Goal: Transaction & Acquisition: Book appointment/travel/reservation

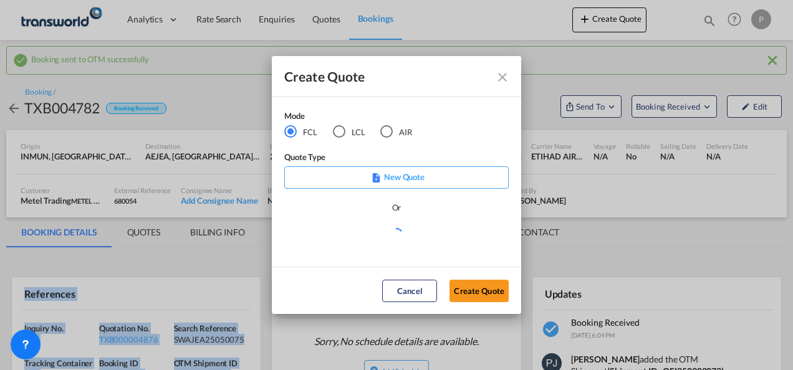
scroll to position [187, 0]
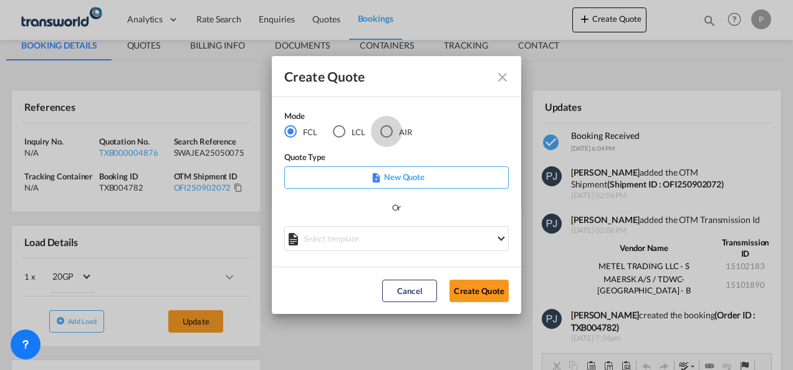
click at [390, 132] on div "AIR" at bounding box center [386, 131] width 12 height 12
click at [467, 287] on button "Create Quote" at bounding box center [478, 291] width 59 height 22
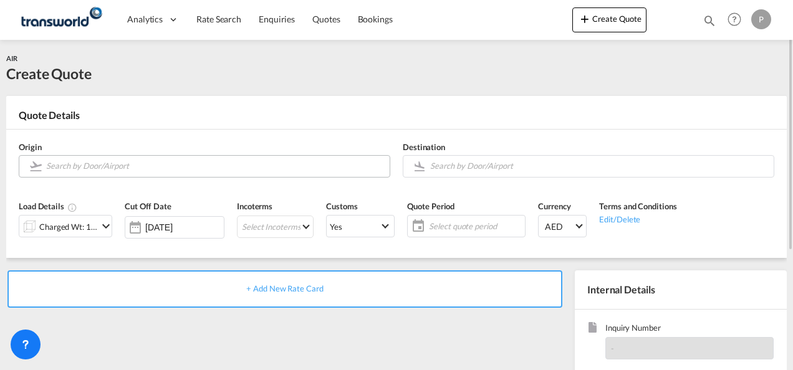
click at [158, 170] on input "Search by Door/Airport" at bounding box center [214, 166] width 337 height 22
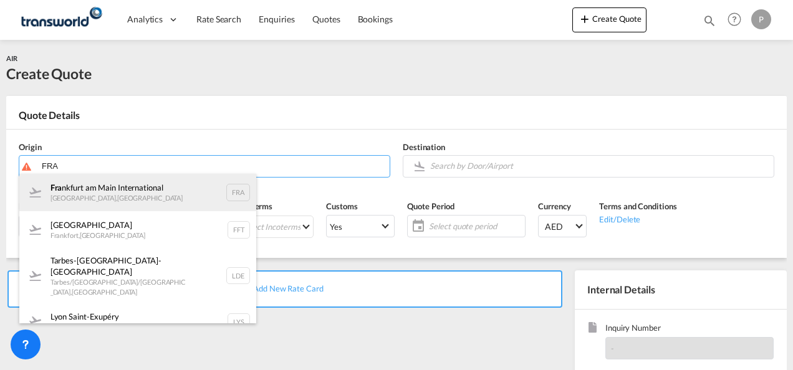
click at [140, 196] on div "Fra [GEOGRAPHIC_DATA] [GEOGRAPHIC_DATA] , [GEOGRAPHIC_DATA] FRA" at bounding box center [137, 192] width 237 height 37
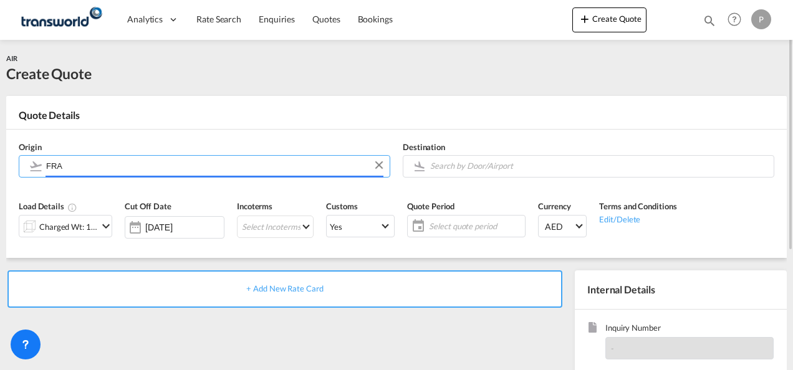
type input "[GEOGRAPHIC_DATA], [GEOGRAPHIC_DATA], [GEOGRAPHIC_DATA]"
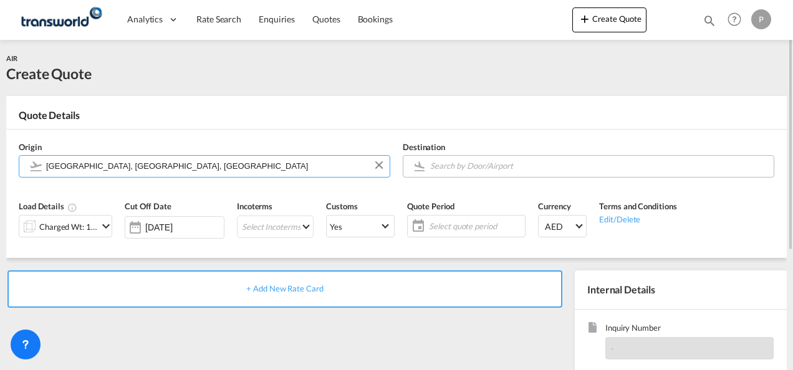
click at [481, 164] on input "Search by Door/Airport" at bounding box center [598, 166] width 337 height 22
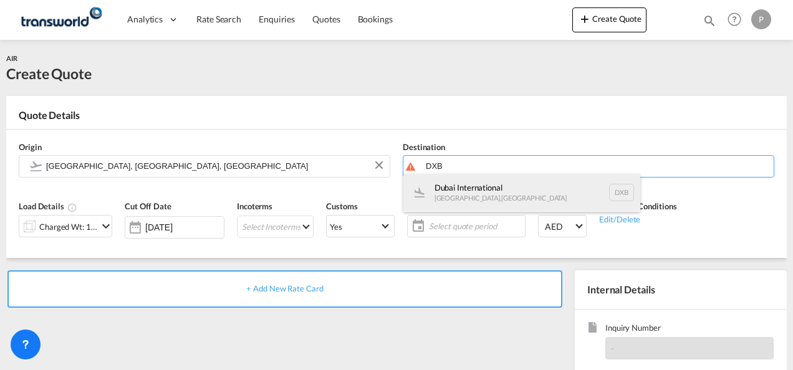
click at [462, 192] on div "Dubai International [GEOGRAPHIC_DATA] , [GEOGRAPHIC_DATA] DXB" at bounding box center [521, 192] width 237 height 37
type input "Dubai International, [GEOGRAPHIC_DATA], DXB"
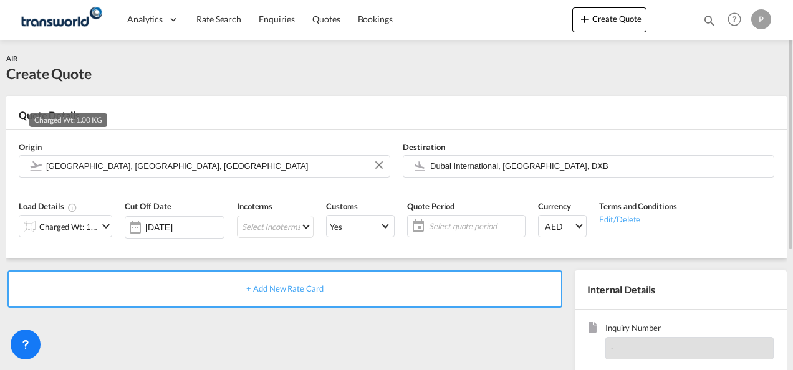
click at [90, 226] on div "Charged Wt: 1.00 KG" at bounding box center [68, 226] width 59 height 17
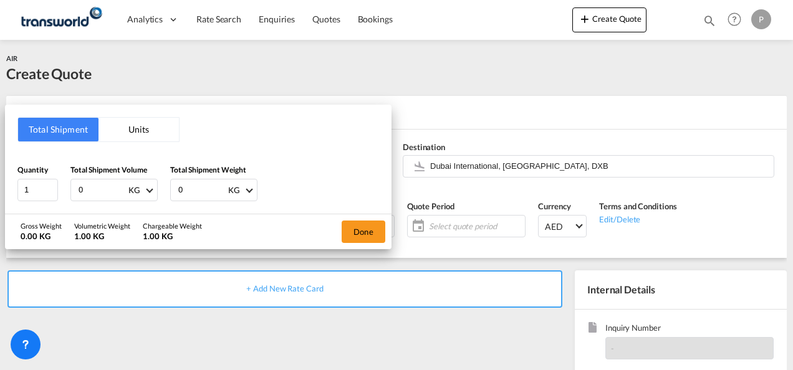
drag, startPoint x: 100, startPoint y: 191, endPoint x: 0, endPoint y: 162, distance: 104.4
click at [0, 163] on html "Analytics Dashboard Rate Search Enquiries Quotes Bookings Analytics" at bounding box center [396, 185] width 793 height 370
type input "584"
type input "580"
click at [369, 227] on button "Done" at bounding box center [364, 232] width 44 height 22
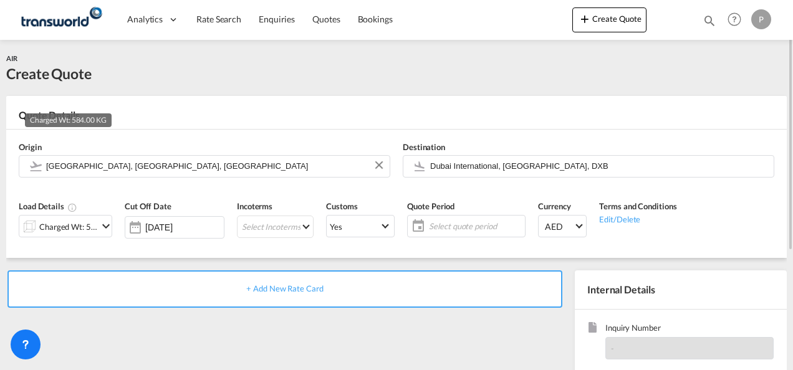
click at [91, 226] on div "Charged Wt: 584.00 KG" at bounding box center [68, 226] width 59 height 17
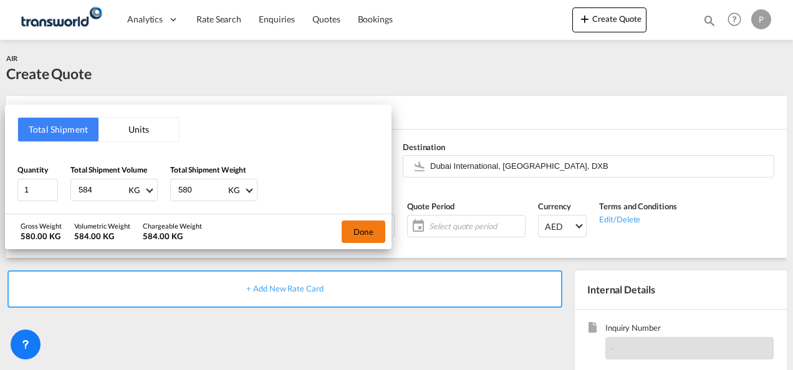
click at [354, 233] on button "Done" at bounding box center [364, 232] width 44 height 22
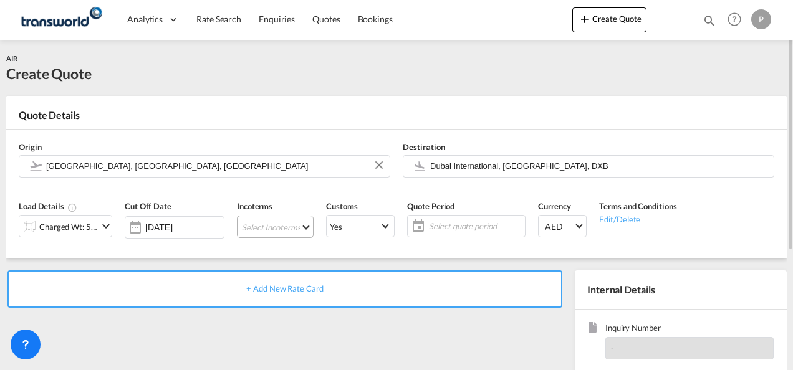
click at [257, 227] on md-select "Select Incoterms FCA - import Free Carrier FCA - export Free Carrier DAP - impo…" at bounding box center [275, 227] width 77 height 22
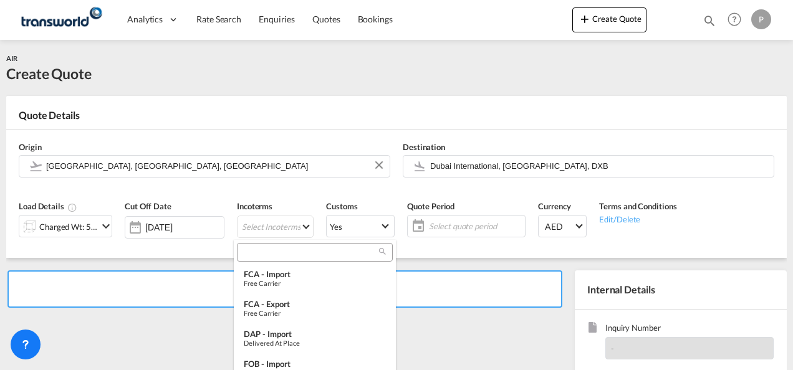
click at [268, 254] on input "search" at bounding box center [310, 252] width 138 height 11
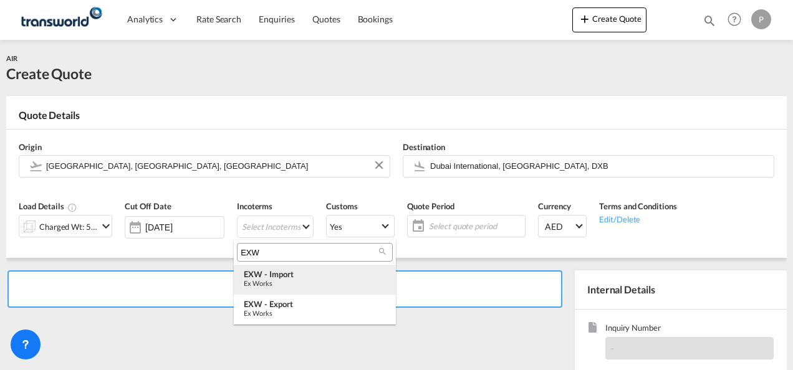
type input "EXW"
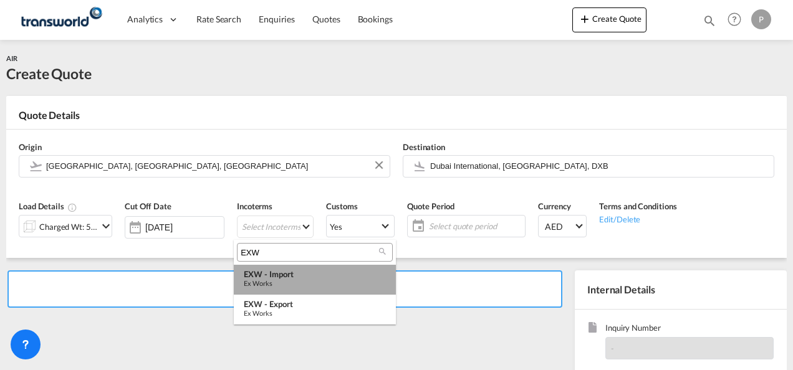
click at [278, 274] on div "EXW - import" at bounding box center [315, 274] width 142 height 10
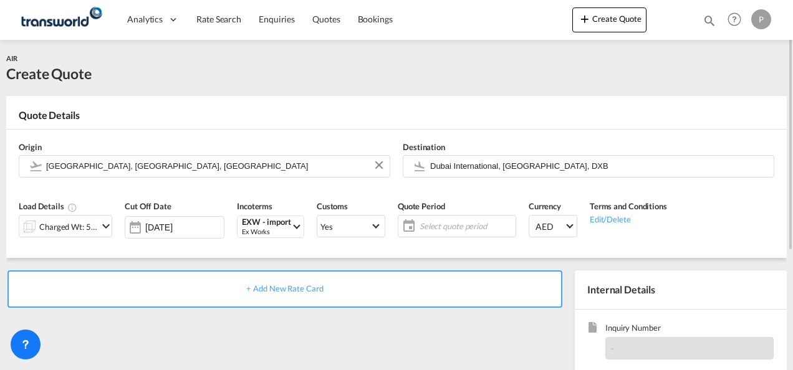
click at [420, 226] on span "Select quote period" at bounding box center [465, 226] width 93 height 11
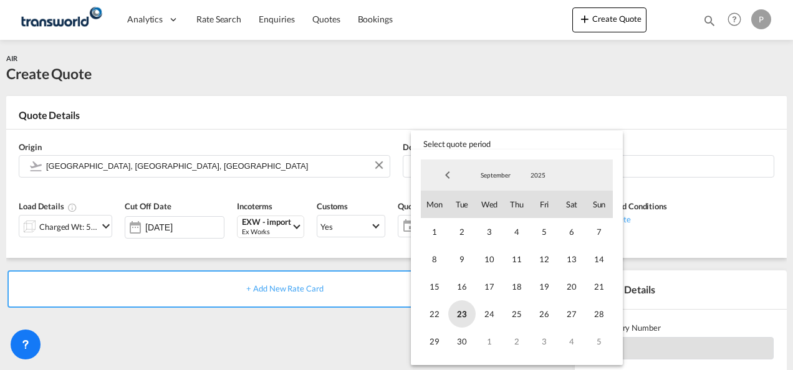
click at [462, 316] on span "23" at bounding box center [461, 313] width 27 height 27
click at [461, 342] on span "30" at bounding box center [461, 341] width 27 height 27
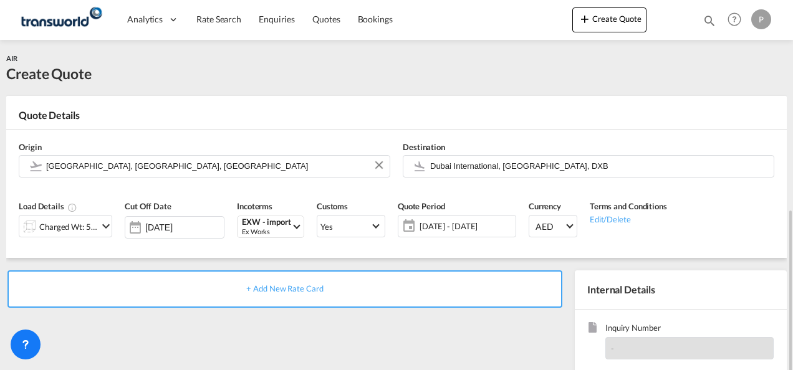
scroll to position [176, 0]
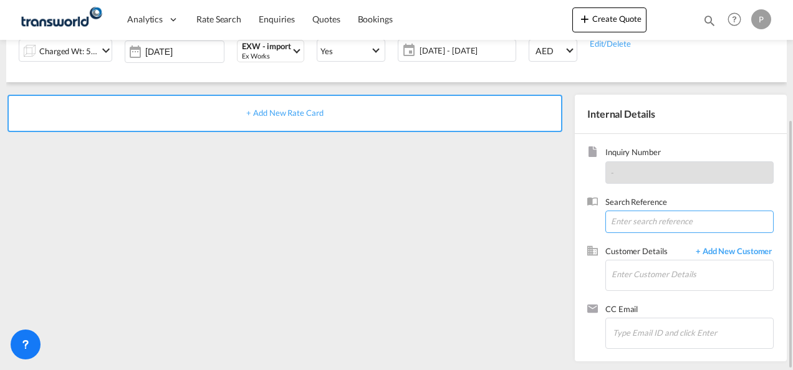
click at [628, 221] on input at bounding box center [689, 222] width 168 height 22
paste input "TWP9143"
type input "TWP9143"
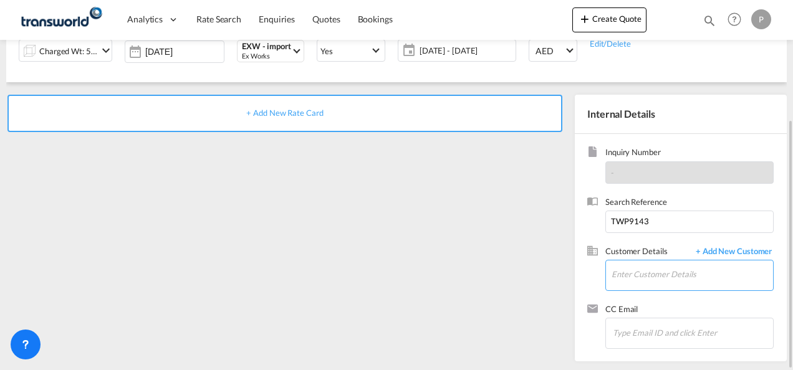
click at [618, 273] on input "Enter Customer Details" at bounding box center [691, 275] width 161 height 28
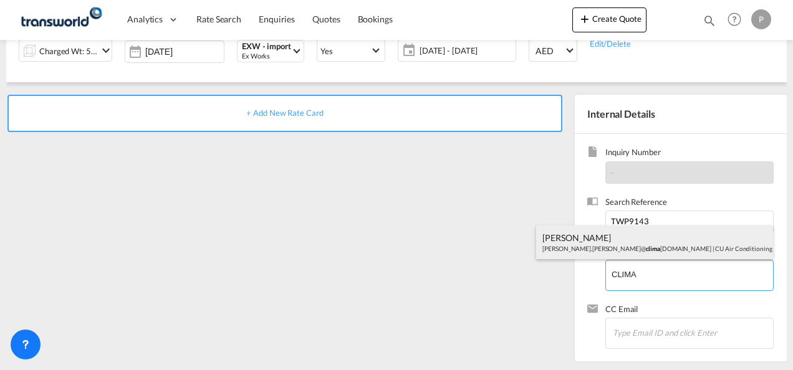
click at [625, 241] on div "[PERSON_NAME] [PERSON_NAME].[PERSON_NAME]@ clima [DOMAIN_NAME] | CU Air Conditi…" at bounding box center [654, 243] width 237 height 34
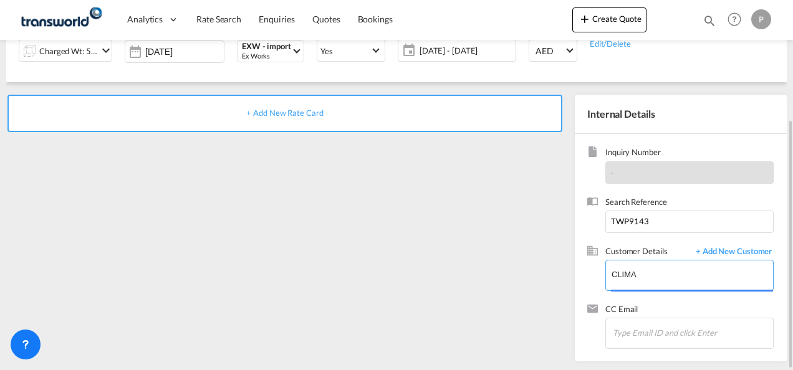
type input "CU Air Conditioning Industries LLC, [PERSON_NAME], [PERSON_NAME][EMAIL_ADDRESS]…"
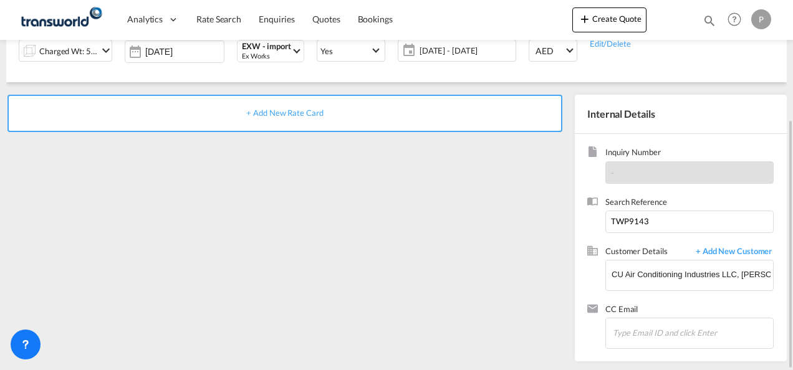
click at [285, 112] on span "+ Add New Rate Card" at bounding box center [284, 113] width 77 height 10
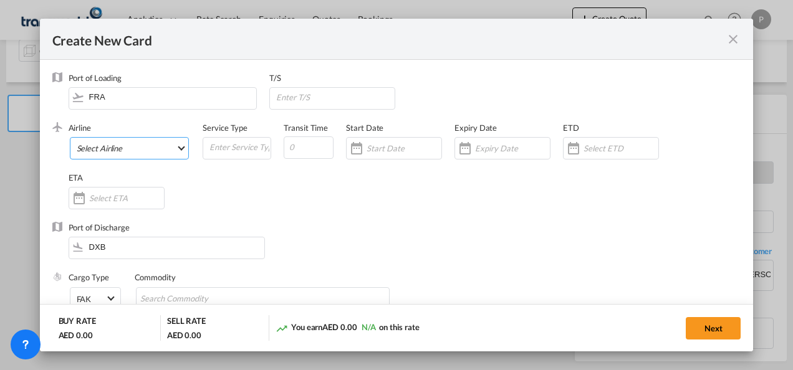
click at [112, 150] on md-select "Select Airline AIR EXPRESS S.A. (1166- / -) CMA CGM Air Cargo (1140-2C / -) DDW…" at bounding box center [130, 148] width 120 height 22
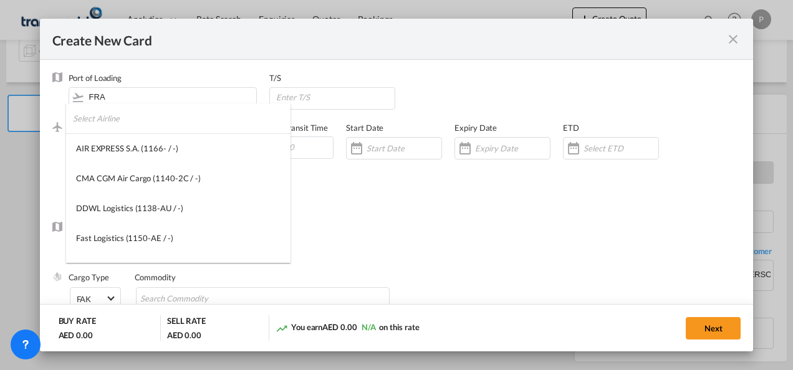
click at [142, 121] on input "search" at bounding box center [182, 118] width 218 height 30
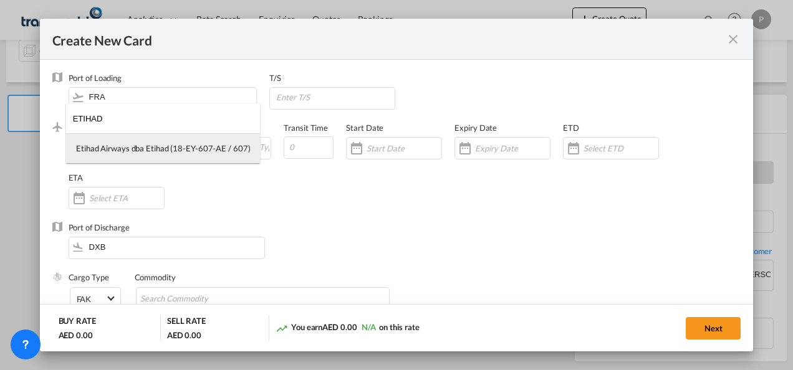
type input "ETIHAD"
click at [136, 150] on div "Etihad Airways dba Etihad (18-EY-607-AE / 607)" at bounding box center [163, 148] width 174 height 11
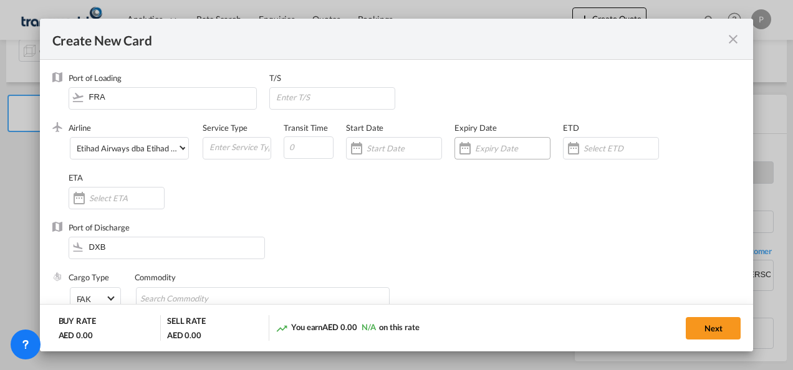
click at [485, 153] on div "Create New Card ..." at bounding box center [512, 148] width 75 height 11
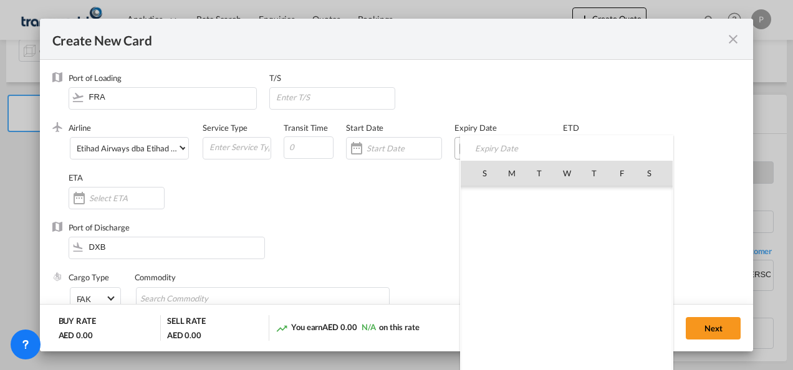
scroll to position [288694, 0]
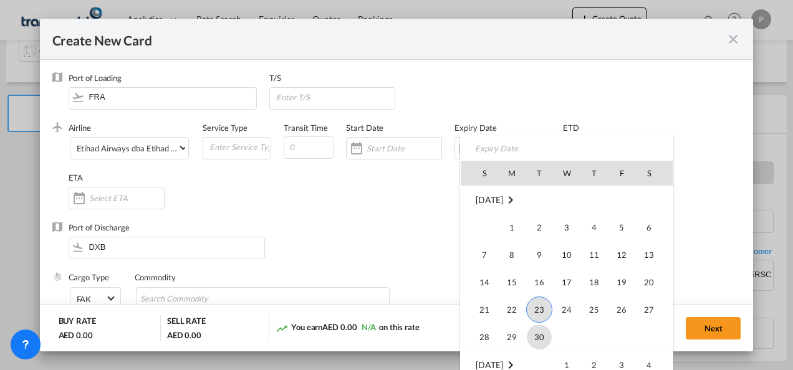
click at [537, 337] on span "30" at bounding box center [539, 337] width 25 height 25
type input "[DATE]"
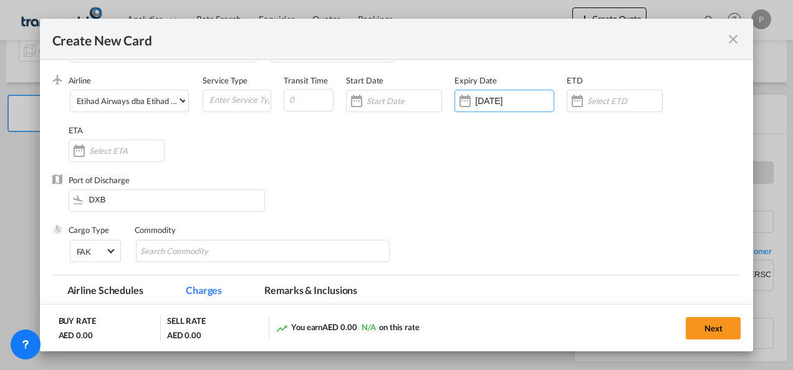
scroll to position [125, 0]
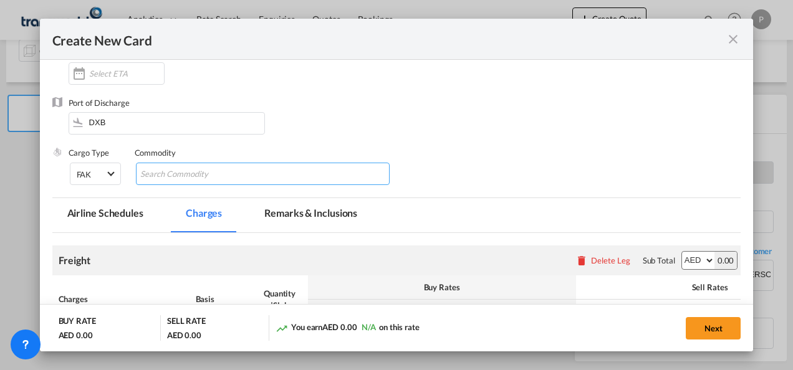
click at [181, 176] on input "Chips input." at bounding box center [197, 175] width 114 height 20
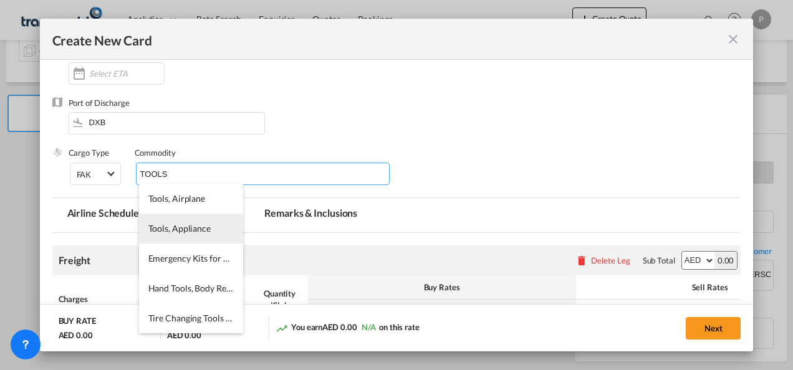
type input "TOOLS"
click at [180, 232] on span "Tools, Appliance" at bounding box center [179, 228] width 62 height 11
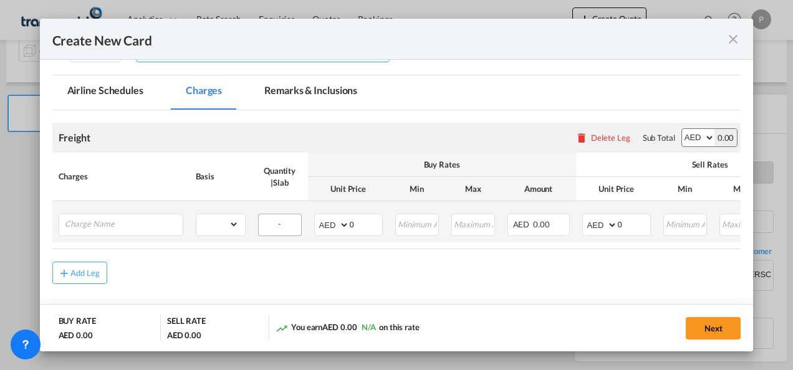
scroll to position [249, 0]
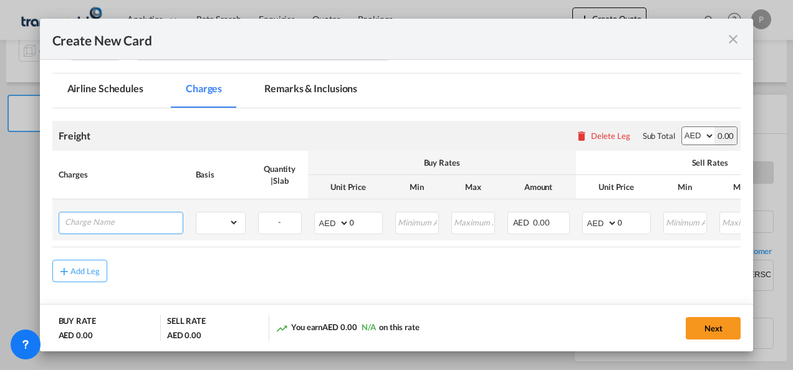
click at [108, 222] on input "Charge Name" at bounding box center [124, 222] width 118 height 19
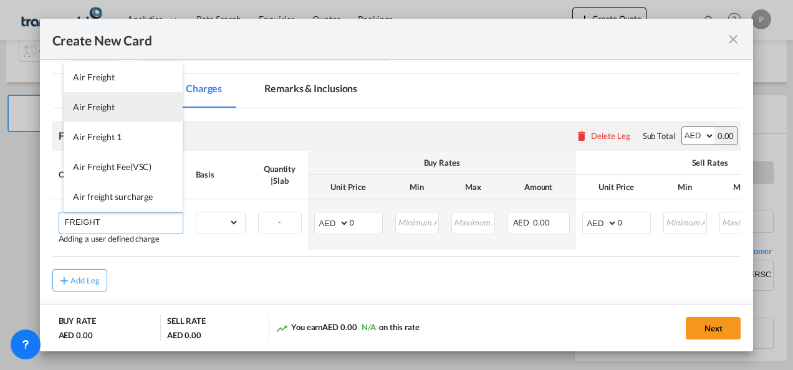
click at [112, 109] on span "Air Freight" at bounding box center [94, 107] width 42 height 11
type input "Air Freight"
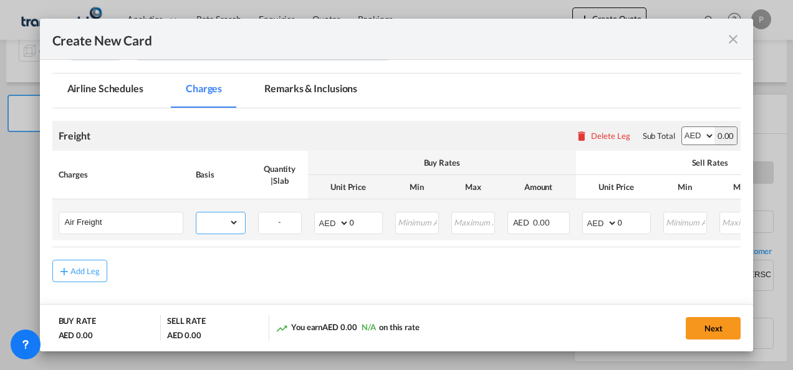
click at [233, 222] on select "gross_weight volumetric_weight per_shipment per_bl per_km % on air freight per_…" at bounding box center [217, 223] width 42 height 20
select select "per_shipment"
click at [196, 213] on select "gross_weight volumetric_weight per_shipment per_bl per_km % on air freight per_…" at bounding box center [217, 223] width 42 height 20
click at [364, 220] on input "0" at bounding box center [366, 222] width 32 height 19
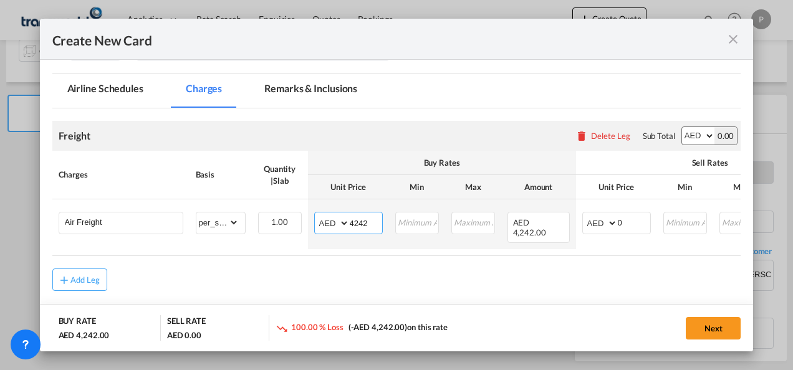
type input "4242"
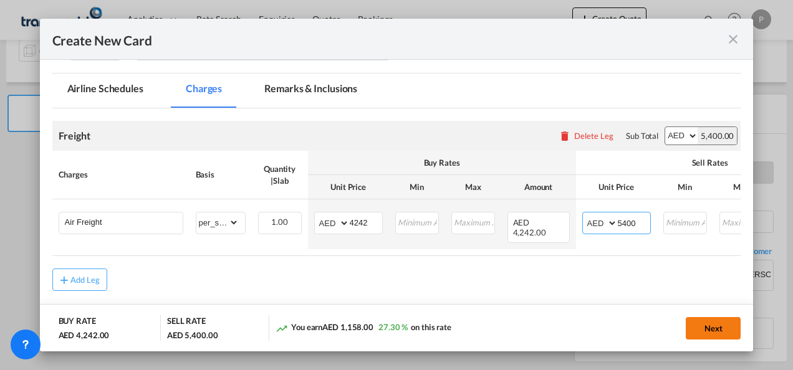
type input "5400"
click at [716, 329] on button "Next" at bounding box center [713, 328] width 55 height 22
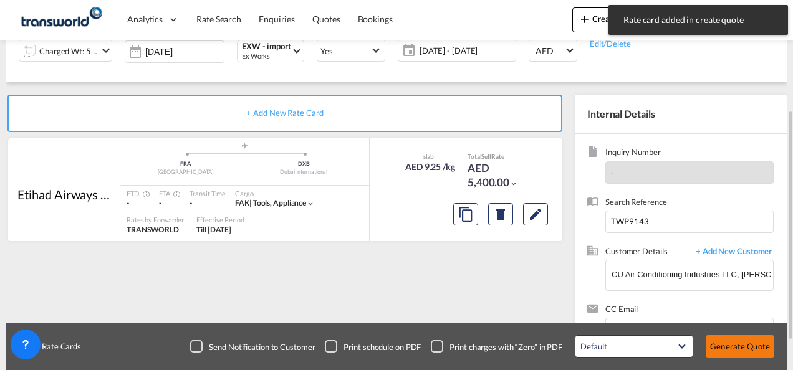
click at [740, 343] on button "Generate Quote" at bounding box center [739, 346] width 69 height 22
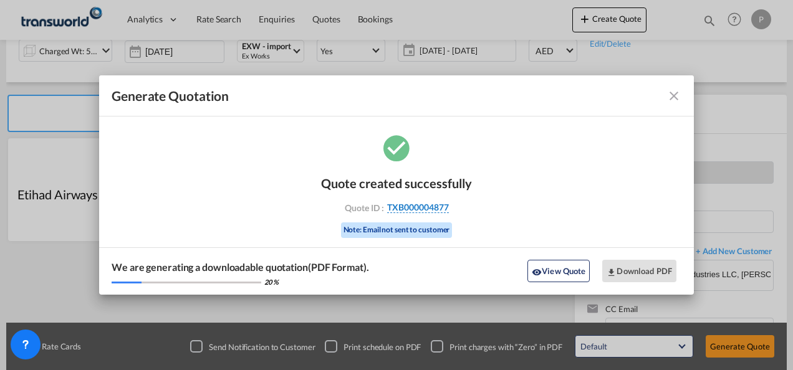
click at [411, 207] on span "TXB000004877" at bounding box center [418, 207] width 62 height 11
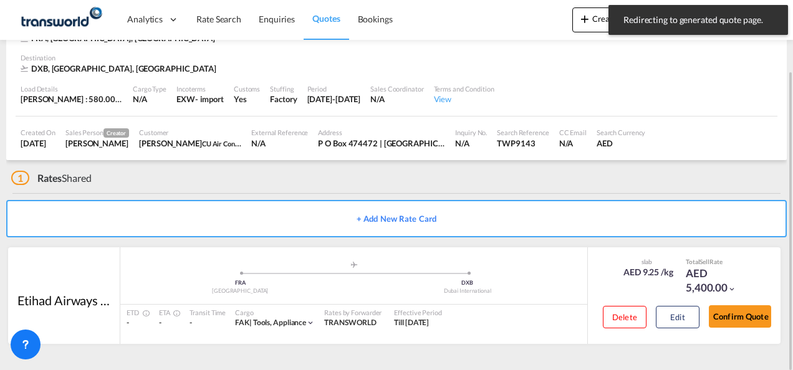
scroll to position [76, 0]
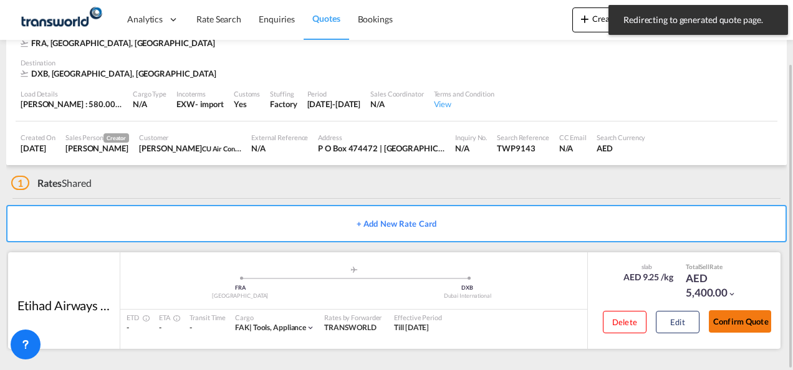
click at [739, 322] on button "Confirm Quote" at bounding box center [740, 321] width 62 height 22
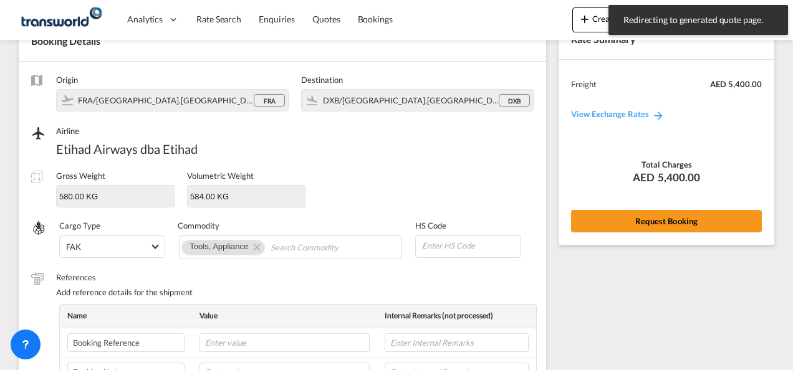
scroll to position [462, 0]
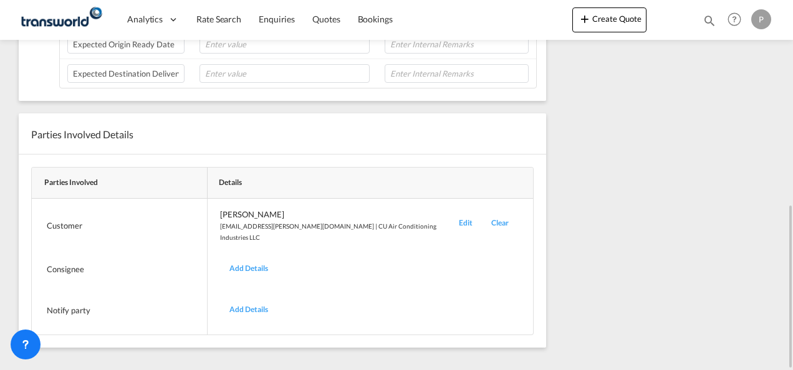
click at [461, 217] on div "Edit" at bounding box center [465, 226] width 32 height 34
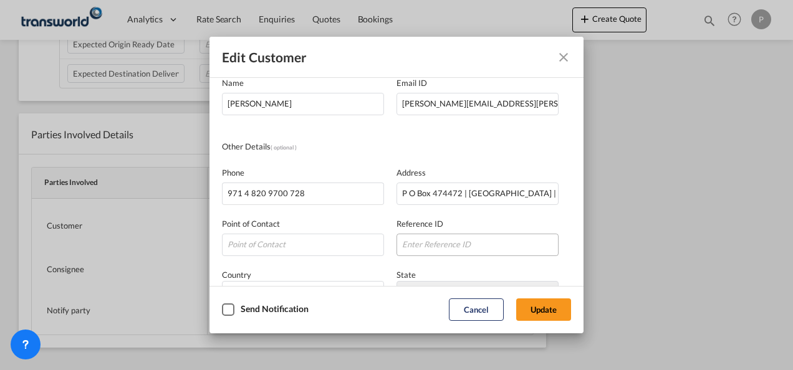
scroll to position [0, 0]
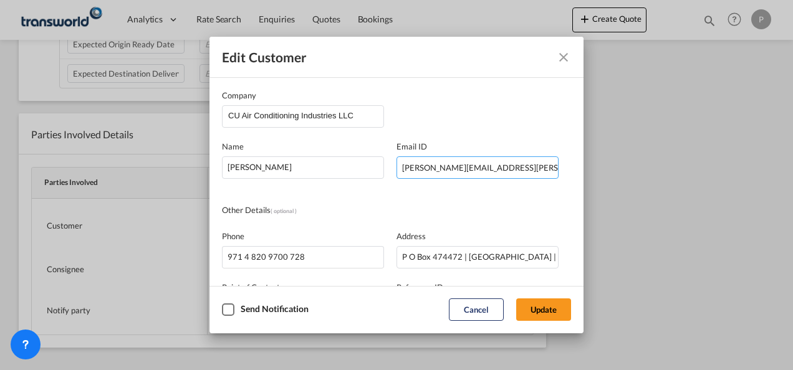
drag, startPoint x: 398, startPoint y: 165, endPoint x: 624, endPoint y: 196, distance: 228.4
click at [624, 196] on div "Edit Customer Company CU Air Conditioning Industries LLC Name [PERSON_NAME] Ema…" at bounding box center [396, 185] width 793 height 370
click at [365, 116] on input "CU Air Conditioning Industries LLC" at bounding box center [305, 115] width 155 height 19
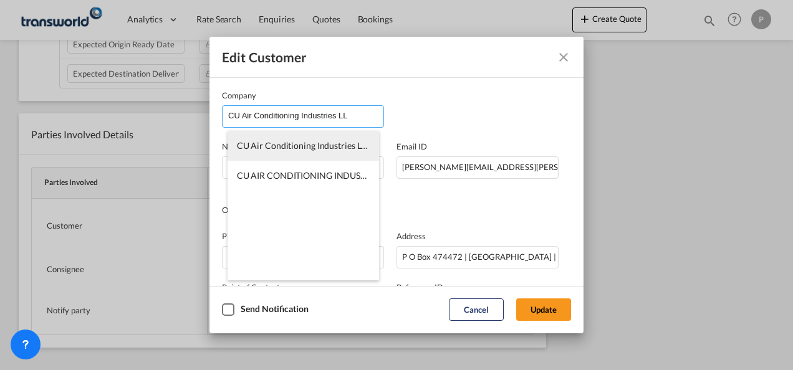
click at [338, 143] on span "CU Air Conditioning Industries LLC" at bounding box center [304, 145] width 135 height 11
type input "CU Air Conditioning Industries LLC"
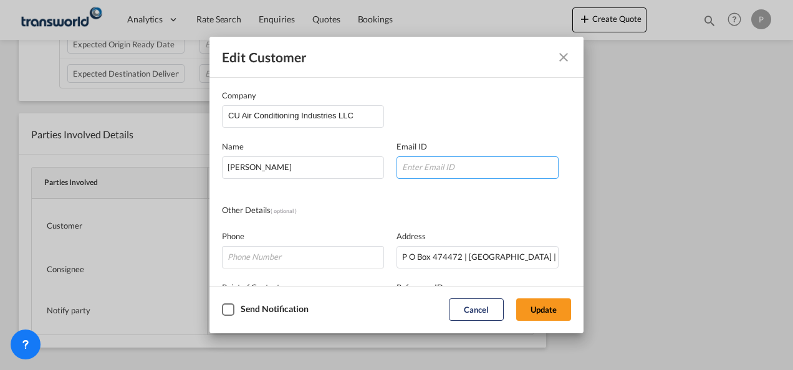
click at [454, 169] on input "Company Name Email ..." at bounding box center [477, 167] width 162 height 22
paste input "[PERSON_NAME][EMAIL_ADDRESS][PERSON_NAME][DOMAIN_NAME]"
type input "[PERSON_NAME][EMAIL_ADDRESS][PERSON_NAME][DOMAIN_NAME]"
click at [360, 112] on input "CU Air Conditioning Industries LLC" at bounding box center [305, 115] width 155 height 19
type input "CU Air Conditioning Industries LL"
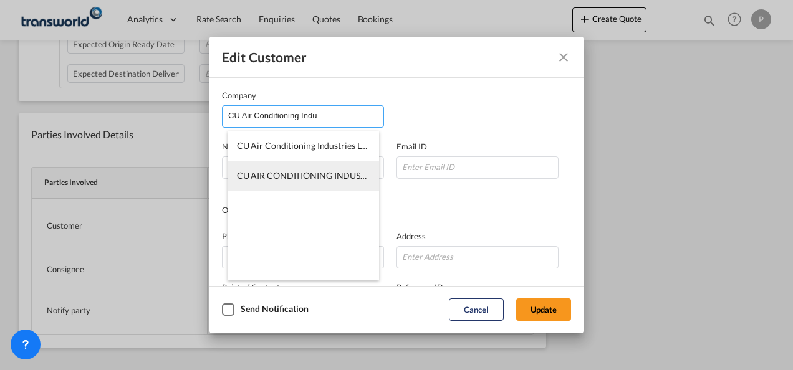
click at [329, 176] on span "CU AIR CONDITIONING INDUSTRIES LLC-TDWC-[GEOGRAPHIC_DATA]" at bounding box center [377, 175] width 280 height 11
type input "CU AIR CONDITIONING INDUSTRIES LLC-TDWC-[GEOGRAPHIC_DATA]"
type input "[PERSON_NAME][EMAIL_ADDRESS][PERSON_NAME][DOMAIN_NAME]"
type input "564010769"
type input "1818459"
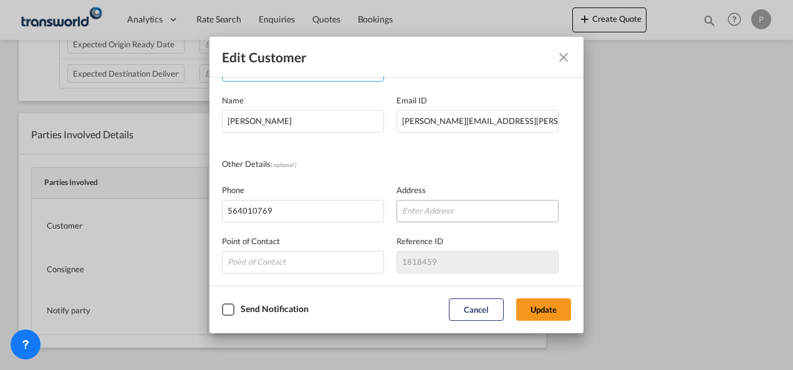
scroll to position [125, 0]
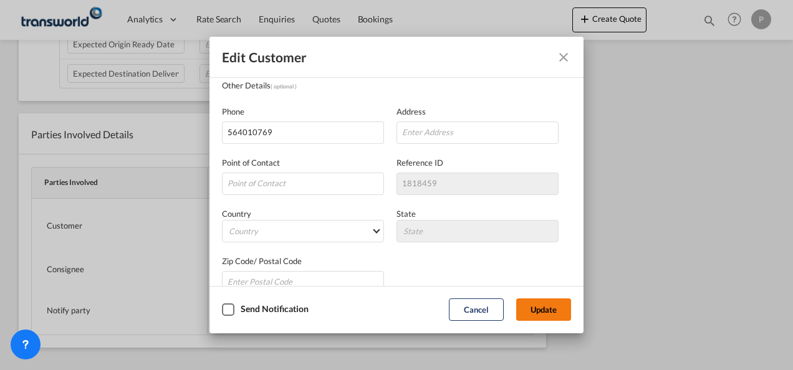
click at [540, 305] on button "Update" at bounding box center [543, 310] width 55 height 22
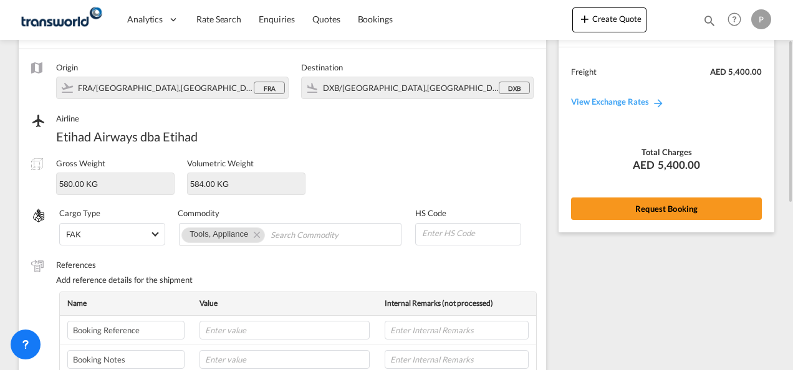
scroll to position [0, 0]
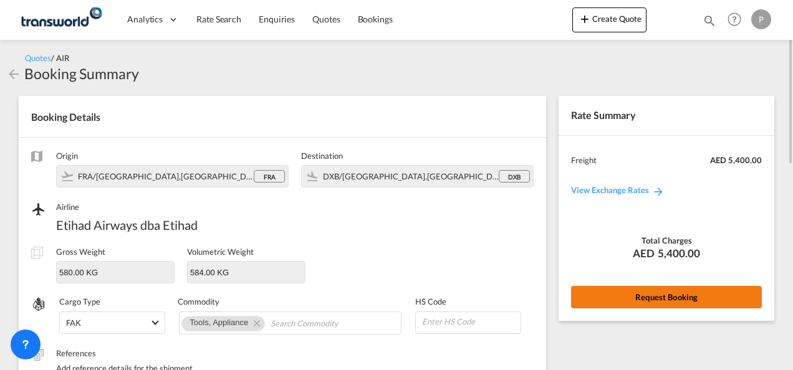
click at [651, 288] on button "Request Booking" at bounding box center [666, 297] width 191 height 22
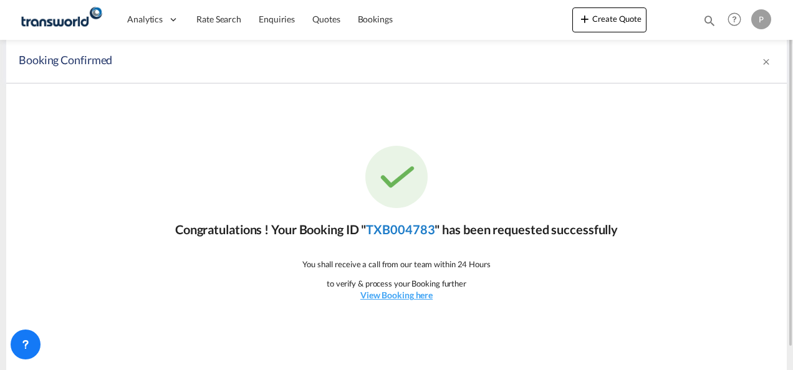
click at [409, 229] on link "TXB004783" at bounding box center [400, 229] width 69 height 15
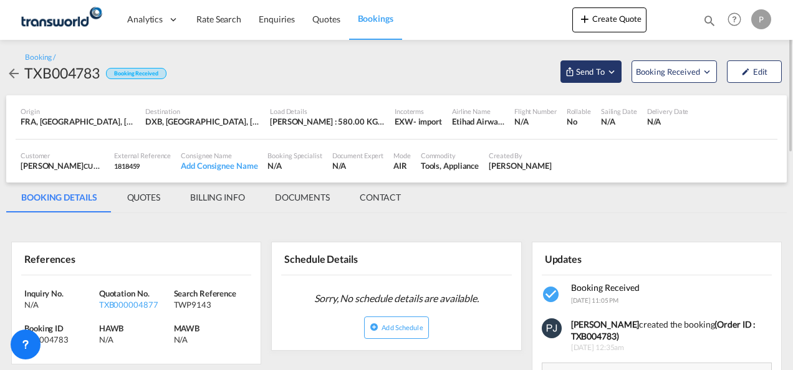
click at [615, 75] on md-icon "Open demo menu" at bounding box center [611, 71] width 11 height 11
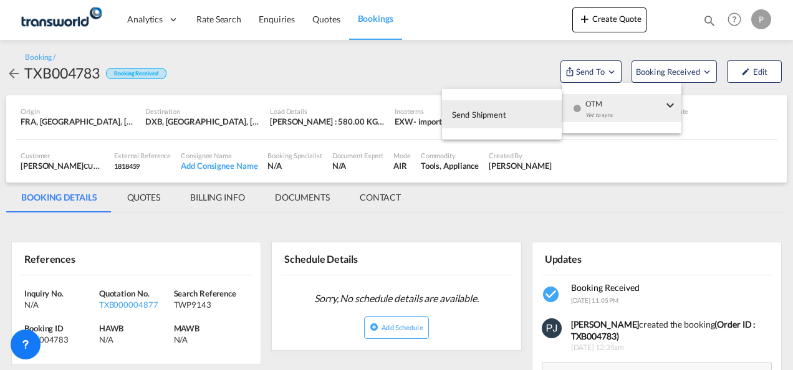
click at [496, 112] on span "Send Shipment" at bounding box center [479, 115] width 54 height 20
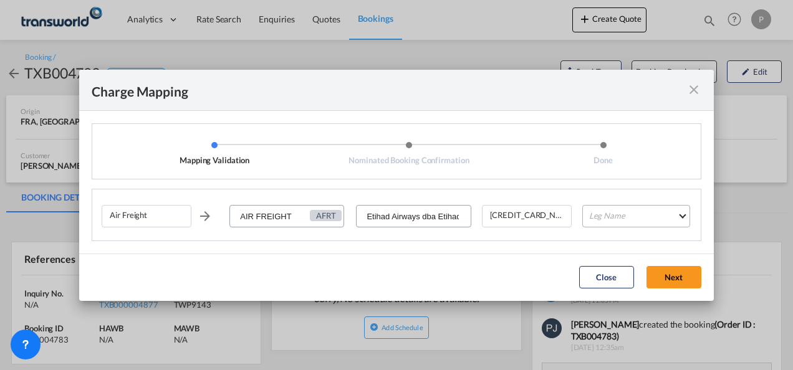
click at [605, 217] on md-select "Leg Name HANDLING ORIGIN HANDLING DESTINATION OTHERS TL PICK UP CUSTOMS ORIGIN …" at bounding box center [636, 216] width 108 height 22
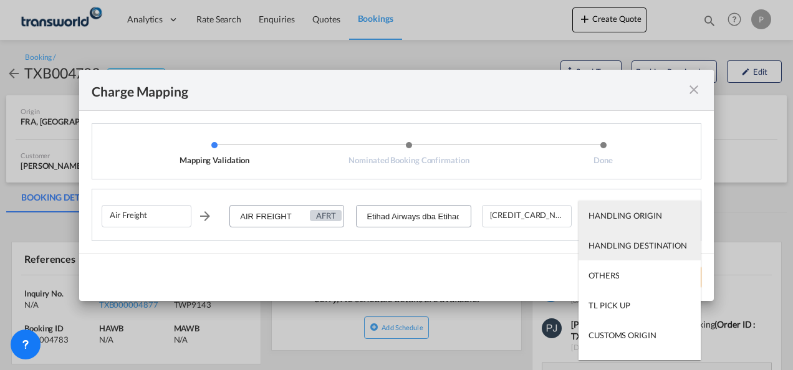
type md-option "HANDLING ORIGIN"
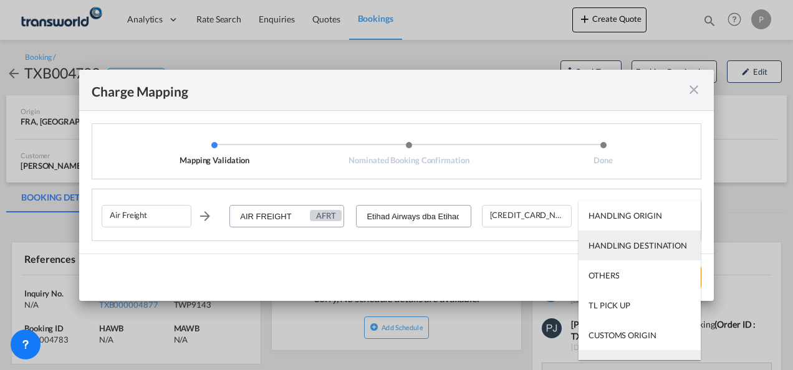
scroll to position [20, 0]
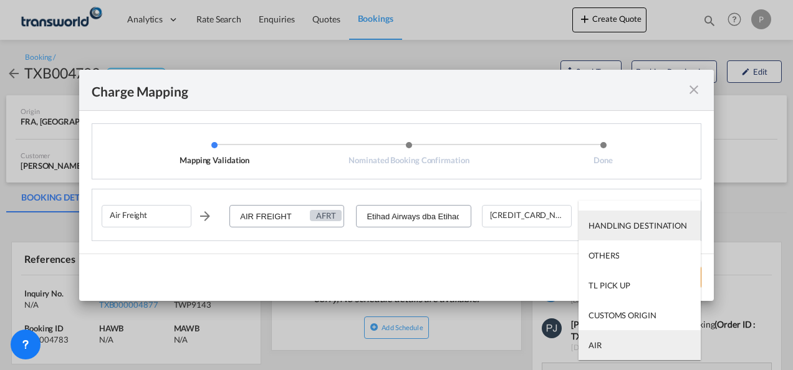
type md-option "AIR"
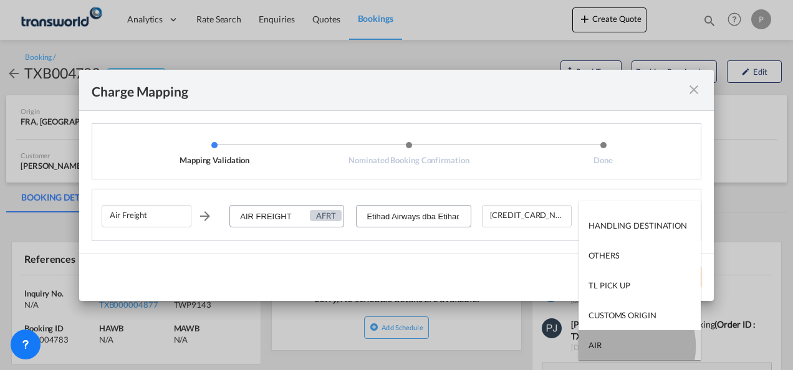
click at [618, 347] on md-option "AIR" at bounding box center [639, 345] width 122 height 30
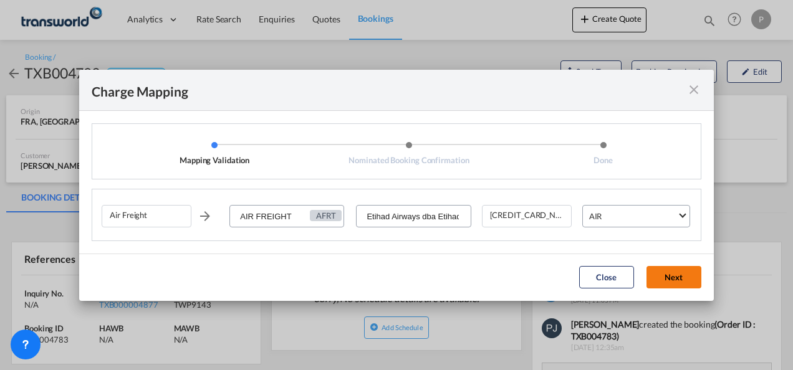
click at [672, 274] on button "Next" at bounding box center [673, 277] width 55 height 22
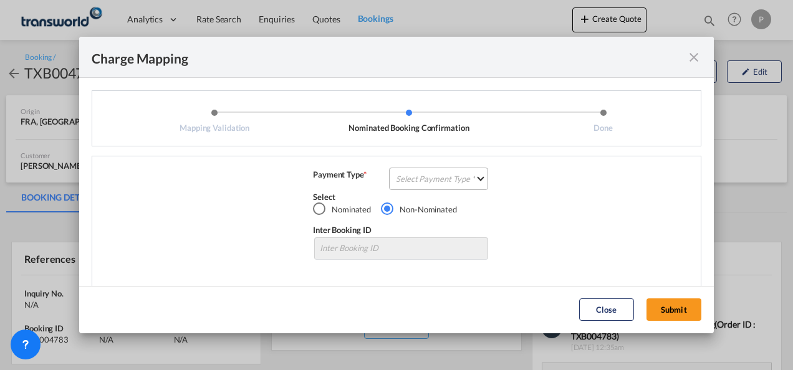
click at [412, 179] on md-select "Select Payment Type COLLECT PREPAID" at bounding box center [438, 179] width 99 height 22
click at [410, 179] on div "COLLECT" at bounding box center [410, 178] width 36 height 11
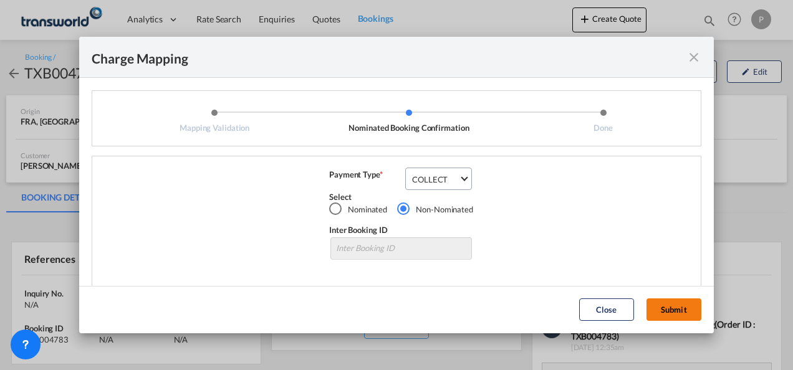
click at [667, 305] on button "Submit" at bounding box center [673, 310] width 55 height 22
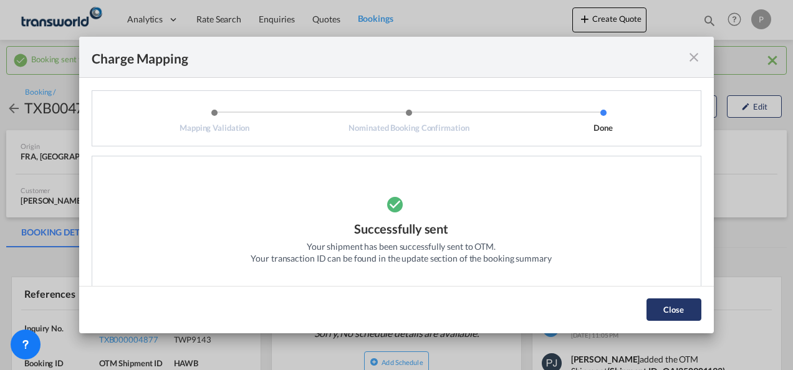
click at [660, 305] on button "Close" at bounding box center [673, 310] width 55 height 22
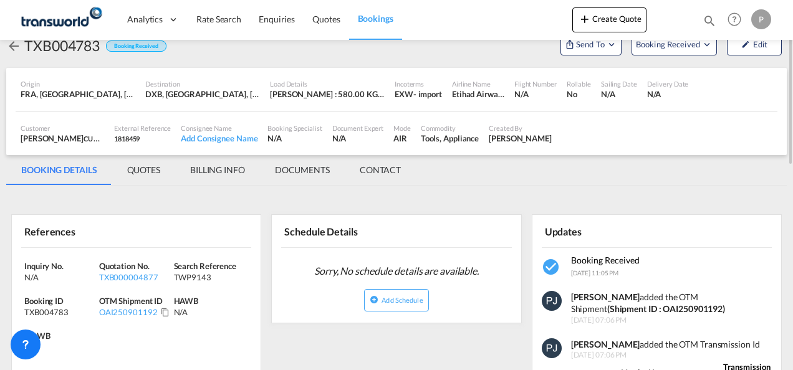
scroll to position [187, 0]
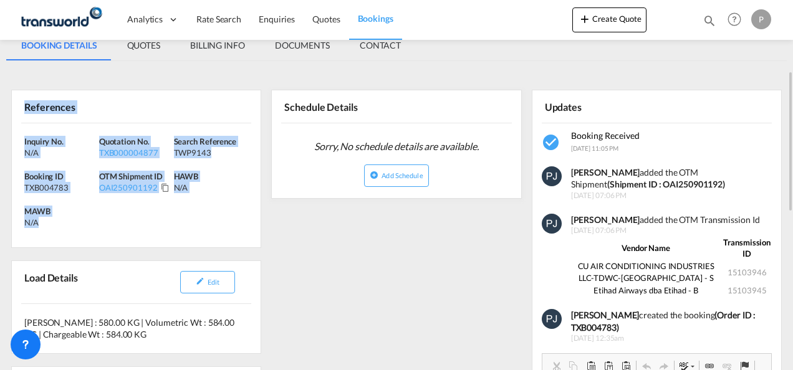
drag, startPoint x: 25, startPoint y: 106, endPoint x: 117, endPoint y: 218, distance: 144.8
click at [117, 218] on div "References Inquiry No. N/A Quotation No. TXB000004877 Search Reference TWP9143 …" at bounding box center [136, 169] width 250 height 158
copy div "References Inquiry No. N/A Quotation No. TXB000004877 Search Reference TWP9143 …"
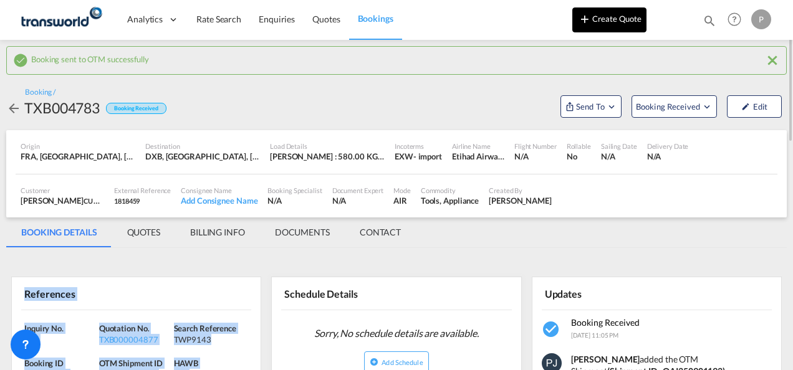
click at [609, 18] on button "Create Quote" at bounding box center [609, 19] width 74 height 25
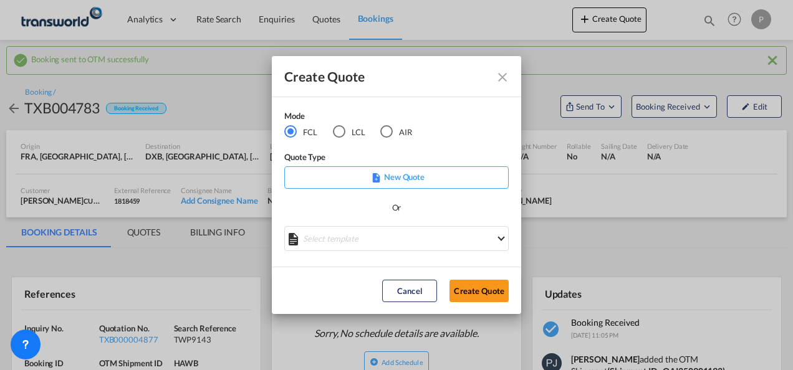
click at [389, 131] on div "AIR" at bounding box center [386, 131] width 12 height 12
click at [472, 290] on button "Create Quote" at bounding box center [478, 291] width 59 height 22
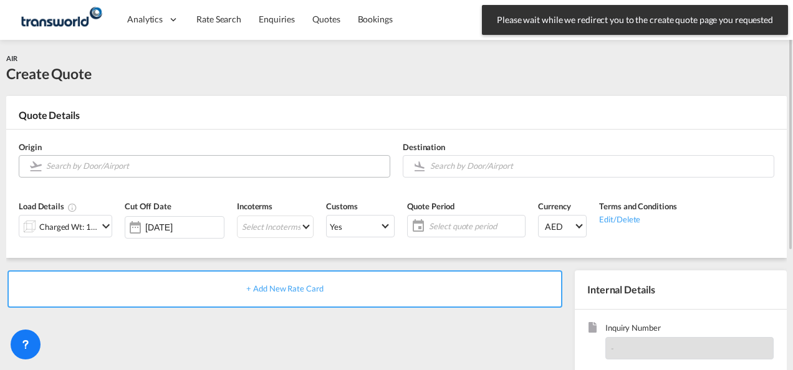
click at [83, 165] on input "Search by Door/Airport" at bounding box center [214, 166] width 337 height 22
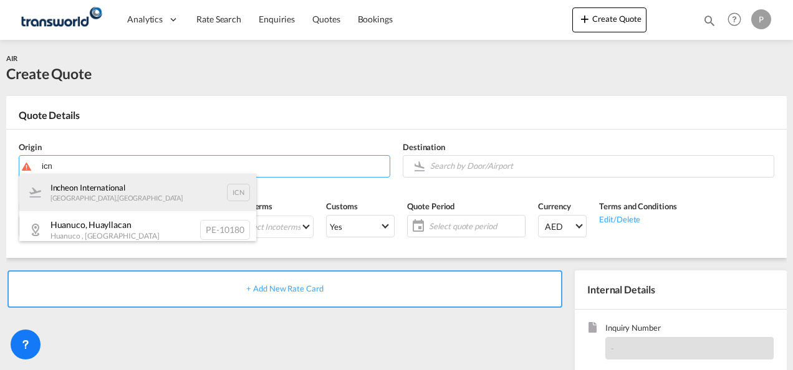
click at [103, 193] on div "[GEOGRAPHIC_DATA] , [GEOGRAPHIC_DATA] ICN" at bounding box center [137, 192] width 237 height 37
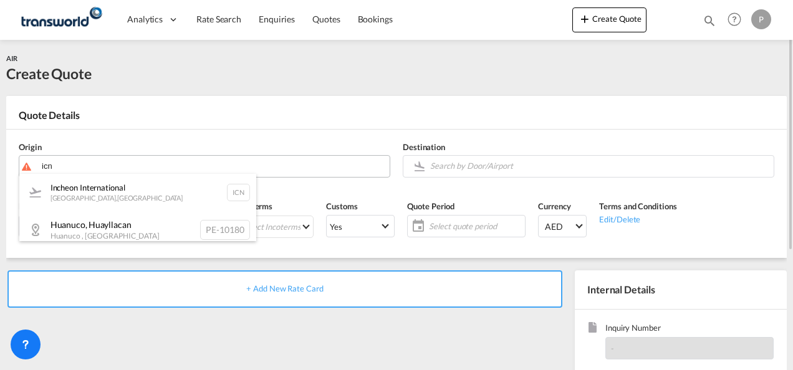
type input "Incheon International, [GEOGRAPHIC_DATA], ICN"
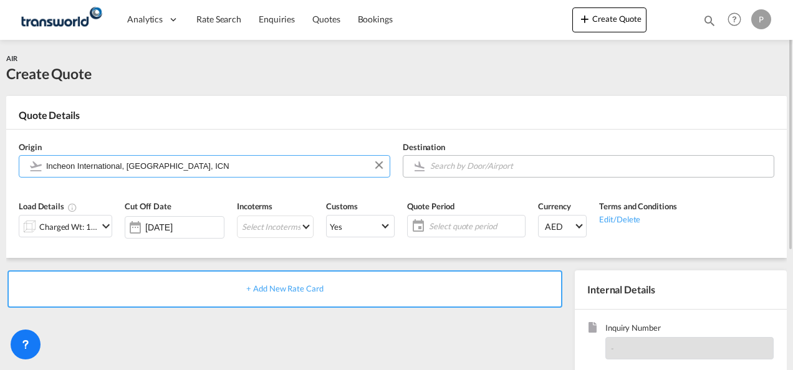
click at [452, 165] on input "Search by Door/Airport" at bounding box center [598, 166] width 337 height 22
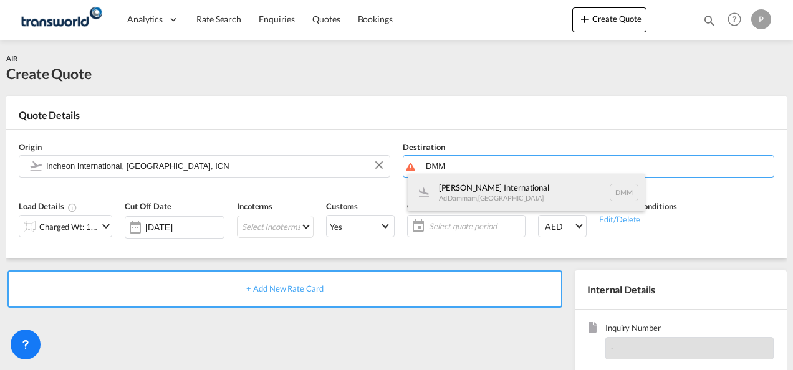
click at [464, 188] on div "[PERSON_NAME] International Ad Dammam , [GEOGRAPHIC_DATA] DMM" at bounding box center [526, 192] width 237 height 37
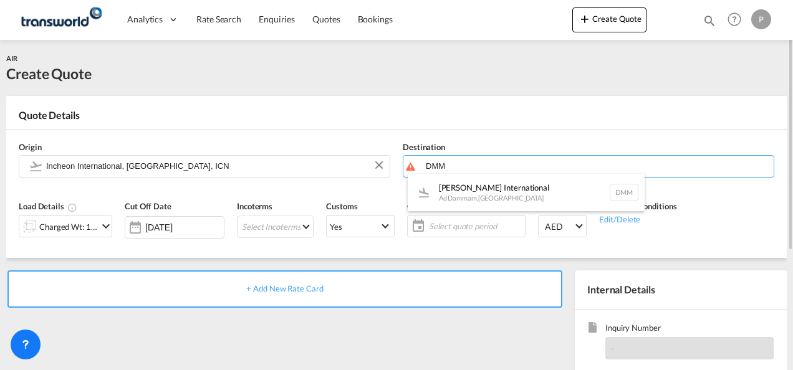
type input "[PERSON_NAME] International, Ad Dammam, DMM"
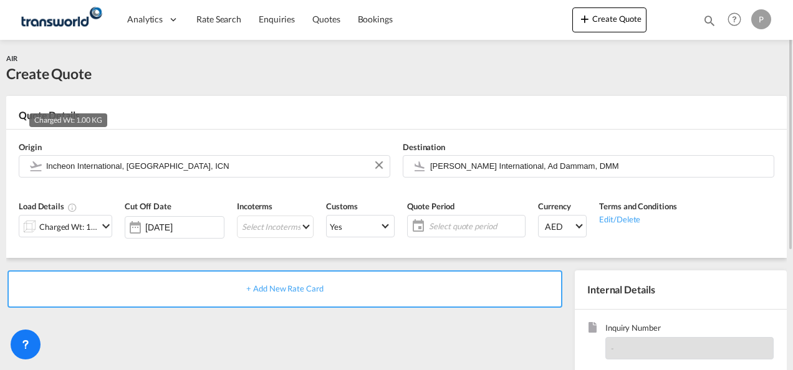
click at [86, 226] on div "Charged Wt: 1.00 KG" at bounding box center [68, 226] width 59 height 17
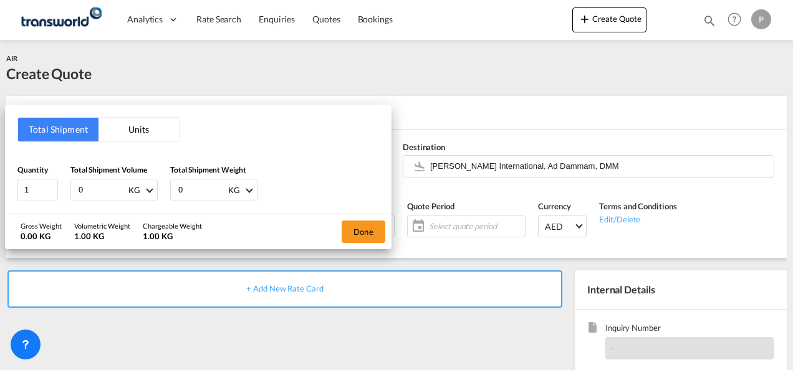
drag, startPoint x: 92, startPoint y: 187, endPoint x: 0, endPoint y: 178, distance: 92.7
click at [0, 179] on html "Analytics Dashboard Rate Search Enquiries Quotes Bookings Analytics" at bounding box center [396, 185] width 793 height 370
type input "961"
click at [368, 222] on button "Done" at bounding box center [364, 232] width 44 height 22
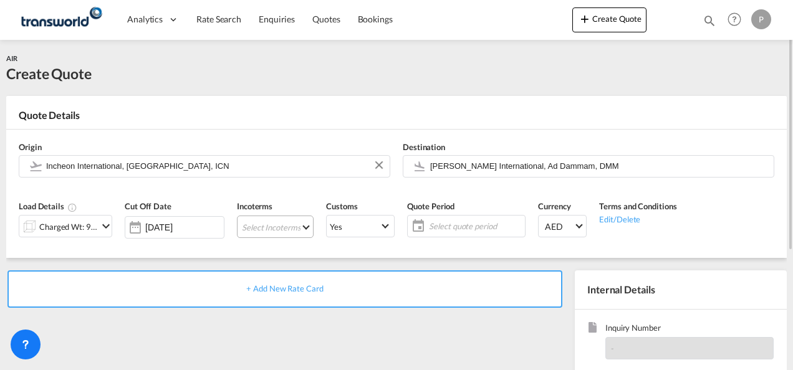
click at [276, 227] on md-select "Select Incoterms FCA - import Free Carrier FCA - export Free Carrier DAP - impo…" at bounding box center [275, 227] width 77 height 22
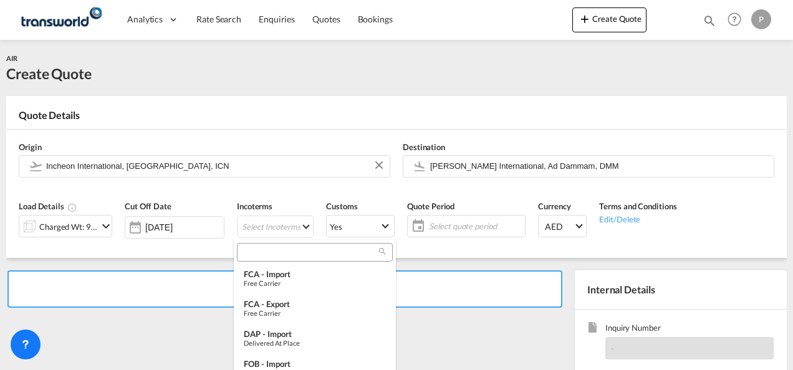
click at [274, 253] on input "search" at bounding box center [310, 252] width 138 height 11
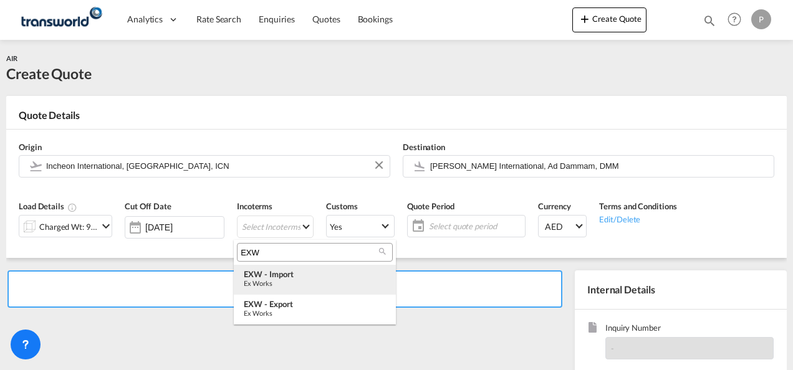
type input "EXW"
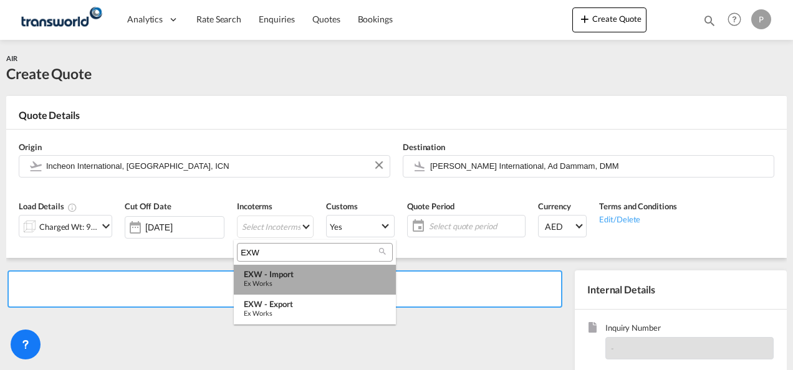
click at [290, 279] on div "EXW - import" at bounding box center [315, 274] width 142 height 10
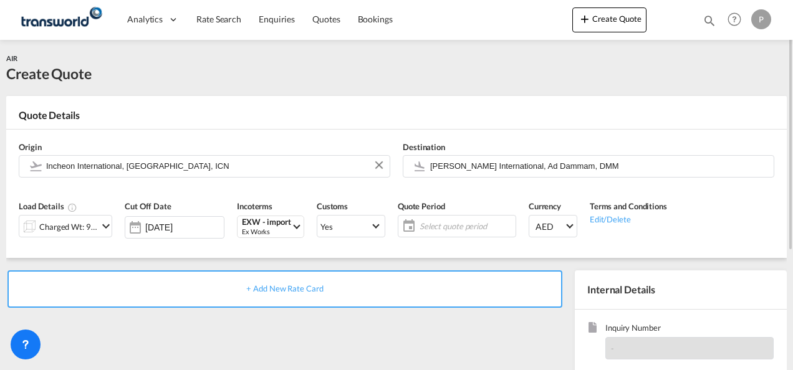
click at [438, 226] on span "Select quote period" at bounding box center [465, 226] width 93 height 11
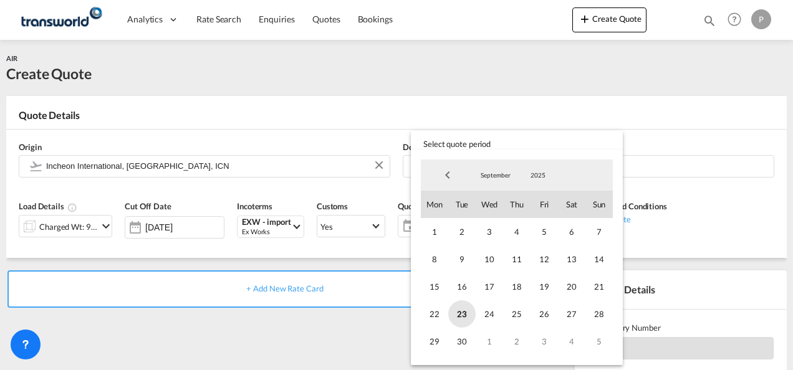
click at [457, 313] on span "23" at bounding box center [461, 313] width 27 height 27
click at [458, 335] on span "30" at bounding box center [461, 341] width 27 height 27
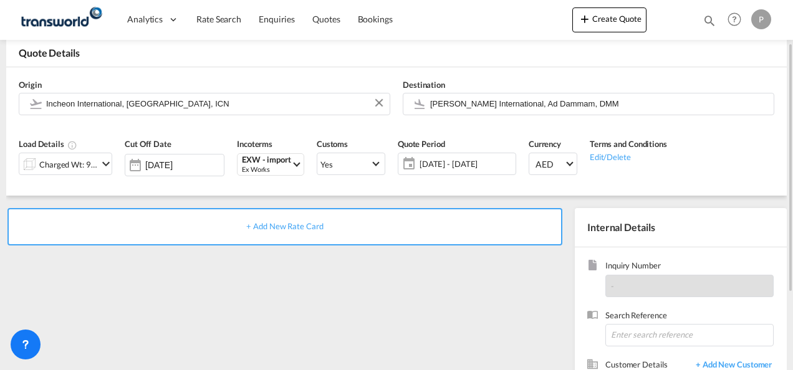
scroll to position [125, 0]
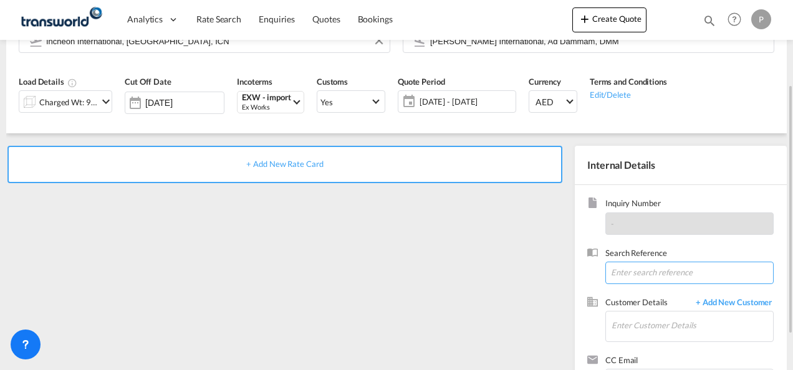
click at [631, 262] on input at bounding box center [689, 273] width 168 height 22
paste input "TWP9146"
type input "TWP9146"
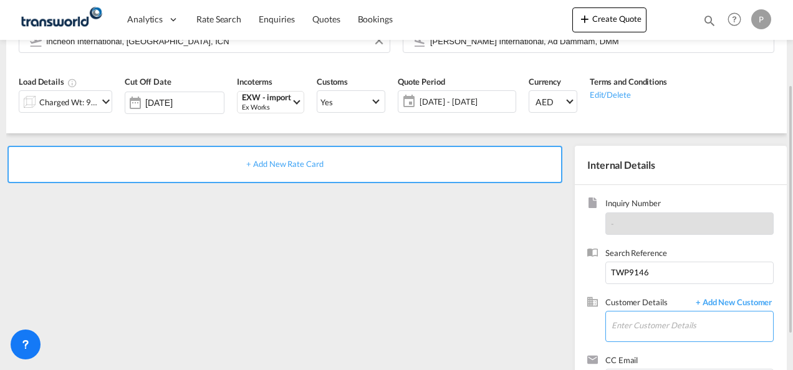
click at [671, 323] on input "Enter Customer Details" at bounding box center [691, 326] width 161 height 28
click at [634, 294] on div "Varnikha [PERSON_NAME]@ gerab [DOMAIN_NAME] | GERAB NATIONAL ENTERPRISES LLC | …" at bounding box center [654, 298] width 237 height 42
type input "GERAB NATIONAL ENTERPRISES LLC, Varnikha R, [EMAIL_ADDRESS][DOMAIN_NAME]"
click at [292, 165] on span "+ Add New Rate Card" at bounding box center [284, 164] width 77 height 10
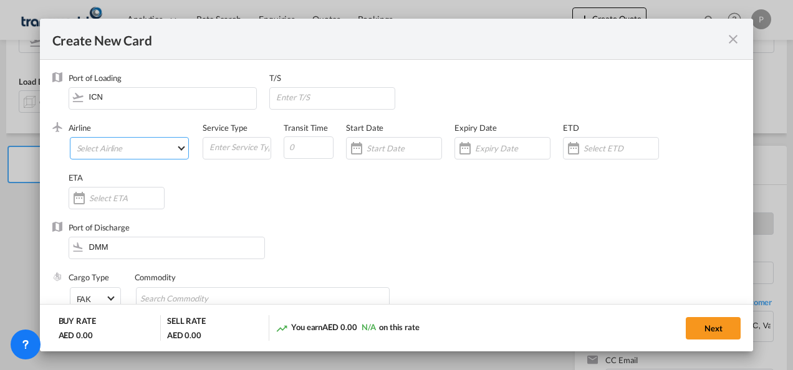
click at [95, 146] on md-select "Select Airline AIR EXPRESS S.A. (1166- / -) CMA CGM Air Cargo (1140-2C / -) DDW…" at bounding box center [130, 148] width 120 height 22
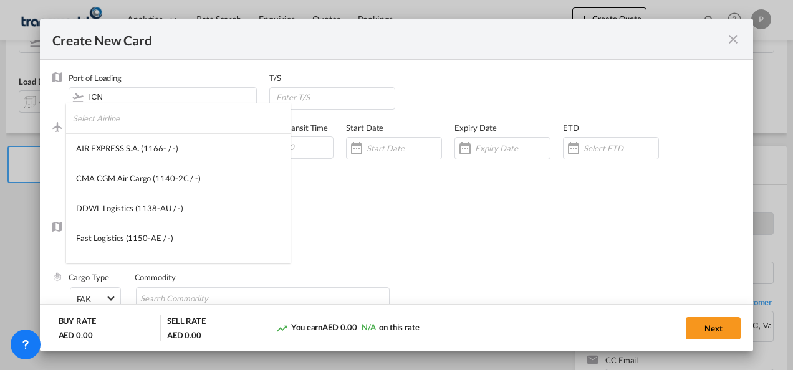
click at [138, 123] on input "search" at bounding box center [182, 118] width 218 height 30
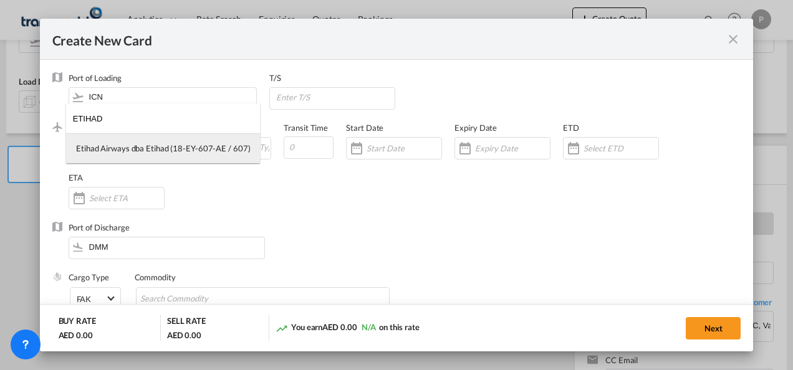
type input "ETIHAD"
click at [138, 152] on div "Etihad Airways dba Etihad (18-EY-607-AE / 607)" at bounding box center [163, 148] width 174 height 11
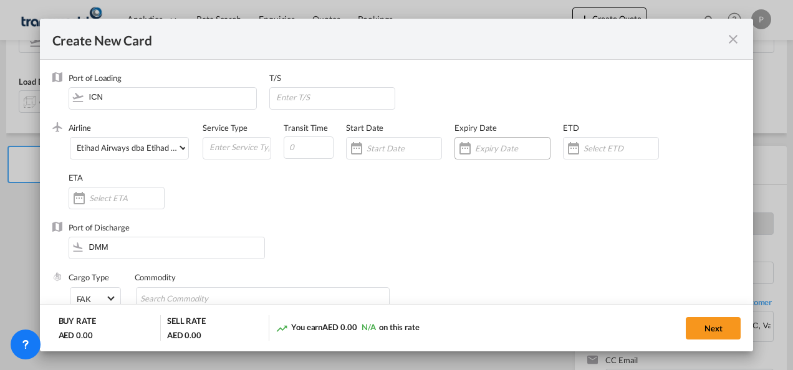
click at [494, 152] on input "Create New Card ..." at bounding box center [512, 148] width 75 height 10
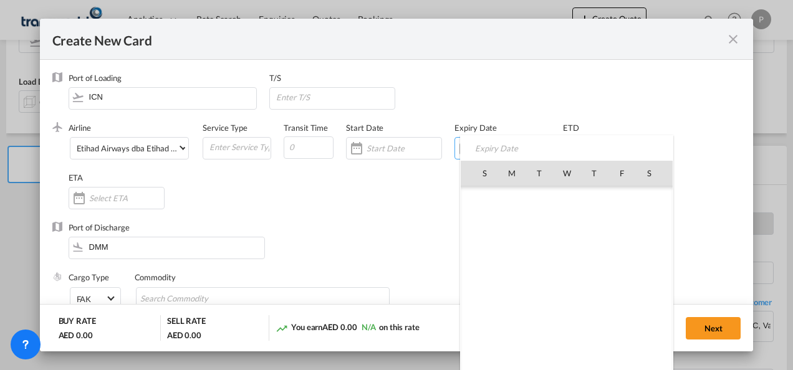
scroll to position [288694, 0]
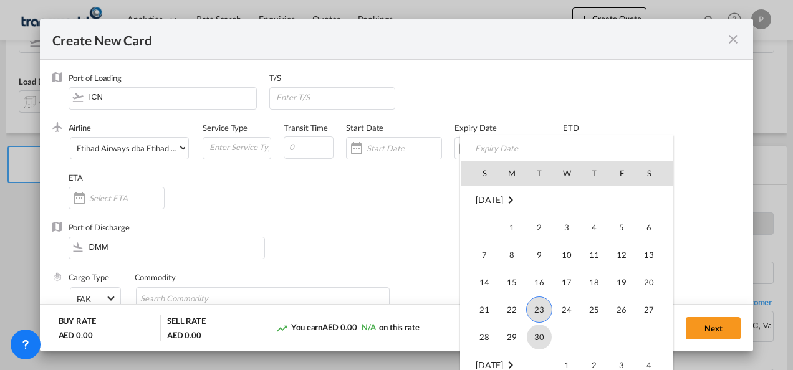
click at [537, 335] on span "30" at bounding box center [539, 337] width 25 height 25
type input "[DATE]"
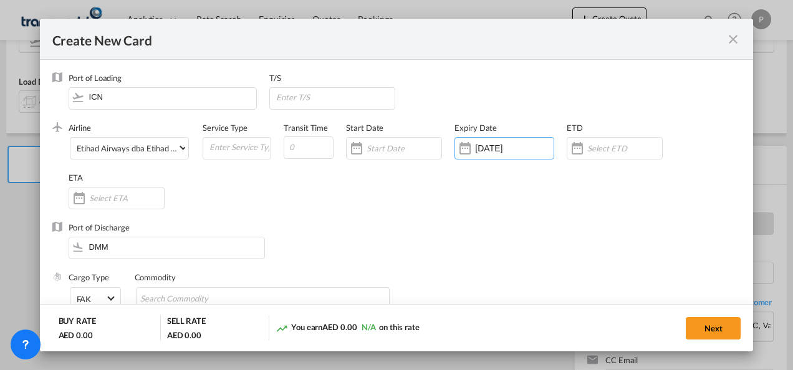
scroll to position [125, 0]
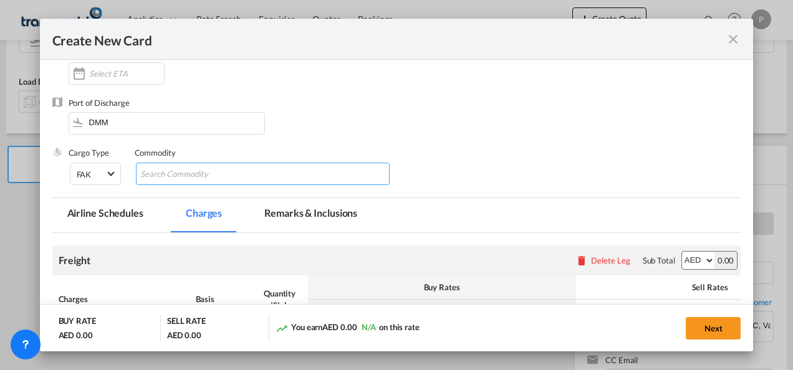
click at [194, 174] on input "Search Commodity" at bounding box center [197, 175] width 114 height 20
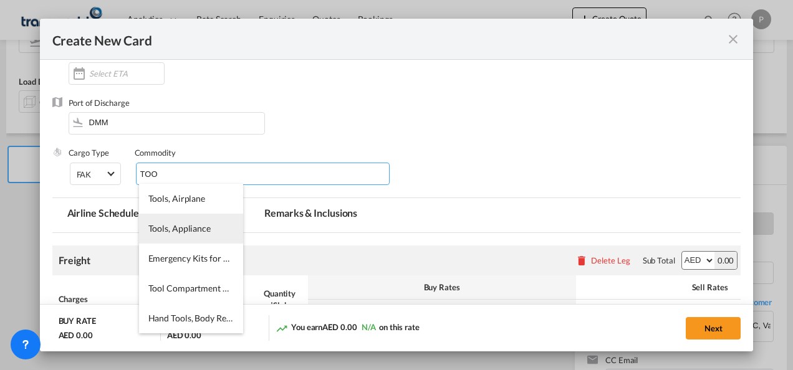
type input "TOO"
click at [199, 222] on li "Tools, Appliance" at bounding box center [191, 229] width 104 height 30
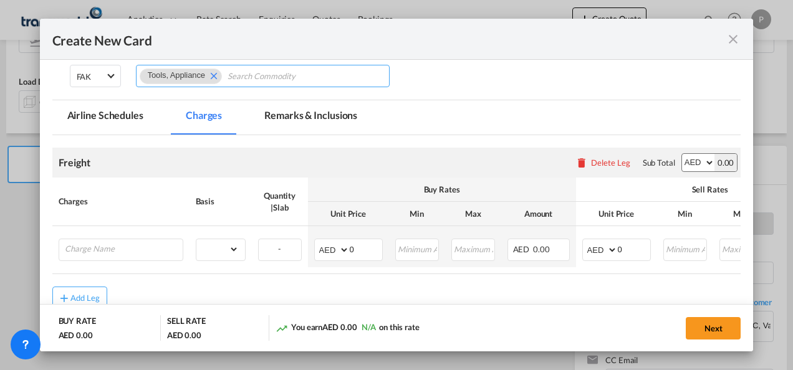
scroll to position [249, 0]
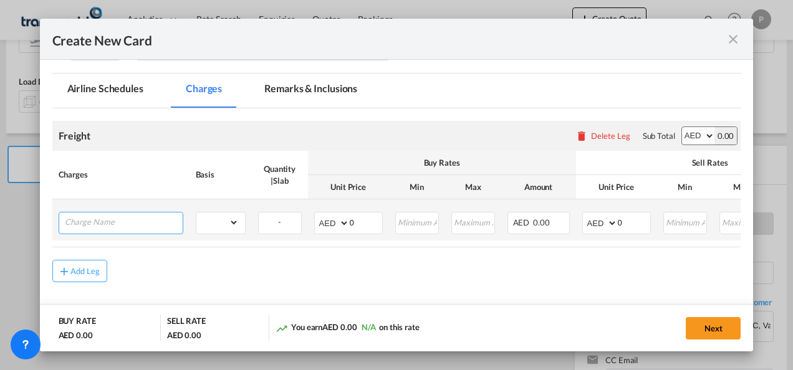
click at [141, 224] on input "Charge Name" at bounding box center [124, 222] width 118 height 19
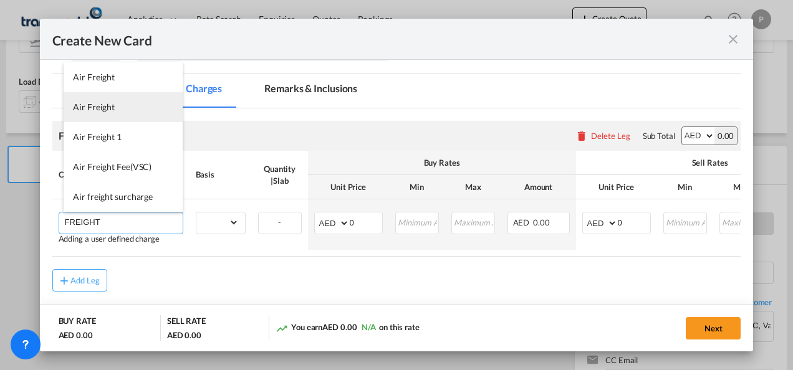
click at [117, 107] on li "Air Freight" at bounding box center [123, 107] width 119 height 30
type input "Air Freight"
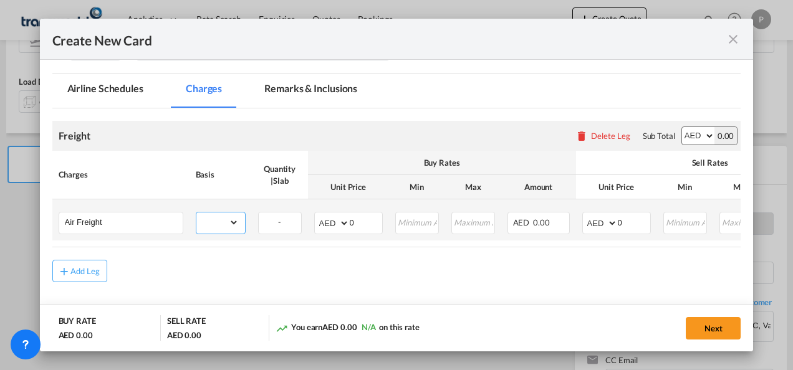
click at [232, 221] on select "gross_weight volumetric_weight per_shipment per_bl per_km % on air freight per_…" at bounding box center [217, 223] width 42 height 20
select select "per_shipment"
click at [196, 213] on select "gross_weight volumetric_weight per_shipment per_bl per_km % on air freight per_…" at bounding box center [217, 223] width 42 height 20
drag, startPoint x: 356, startPoint y: 222, endPoint x: 385, endPoint y: 220, distance: 29.4
click at [358, 222] on input "0" at bounding box center [366, 222] width 32 height 19
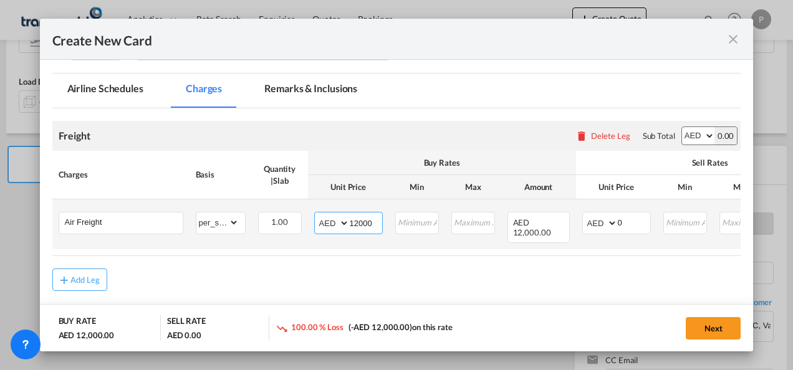
type input "12000"
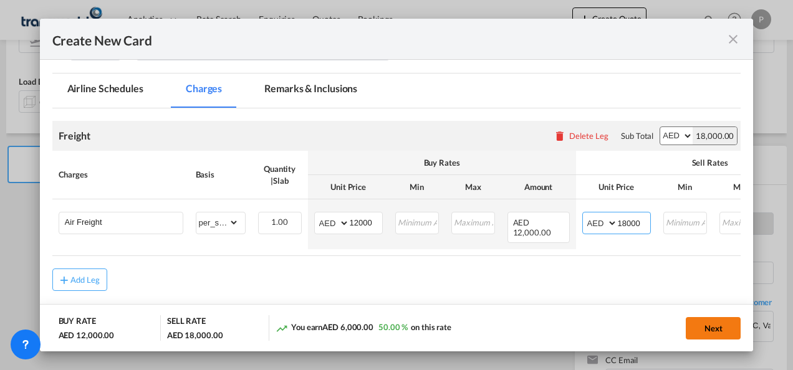
type input "18000"
click at [718, 328] on button "Next" at bounding box center [713, 328] width 55 height 22
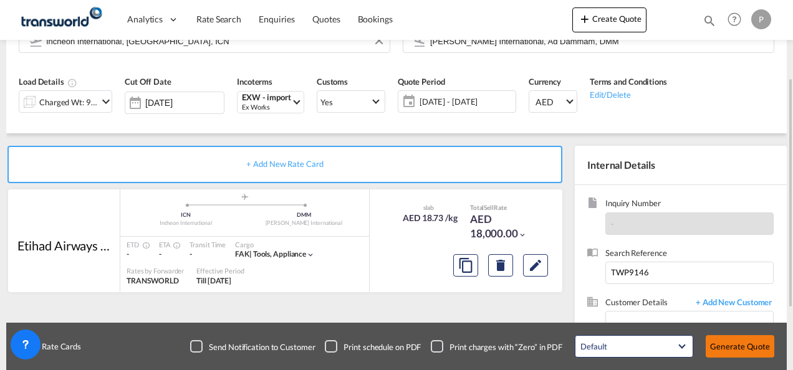
click at [735, 347] on button "Generate Quote" at bounding box center [739, 346] width 69 height 22
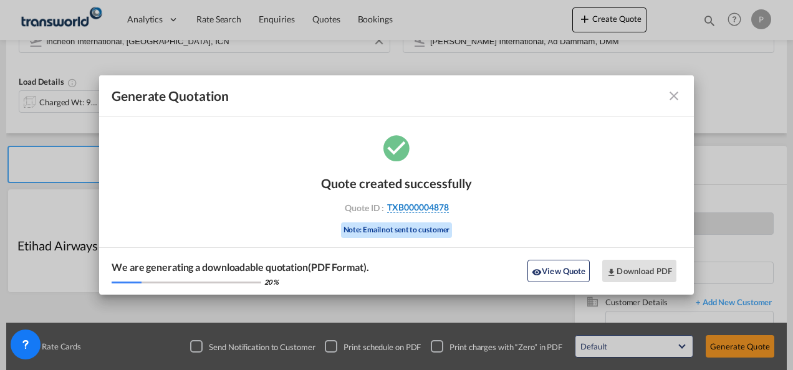
click at [416, 207] on span "TXB000004878" at bounding box center [418, 207] width 62 height 11
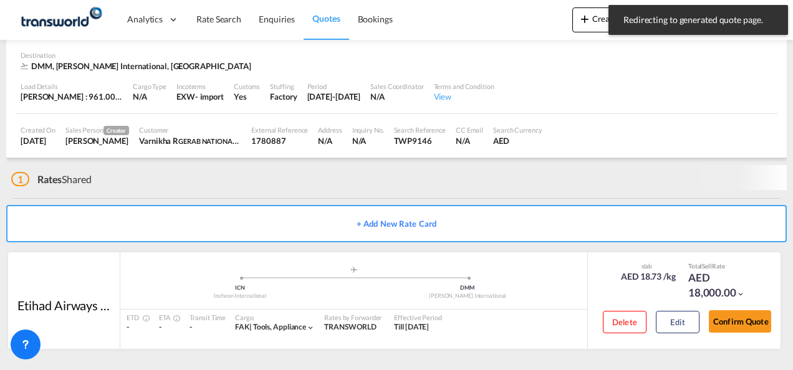
scroll to position [76, 0]
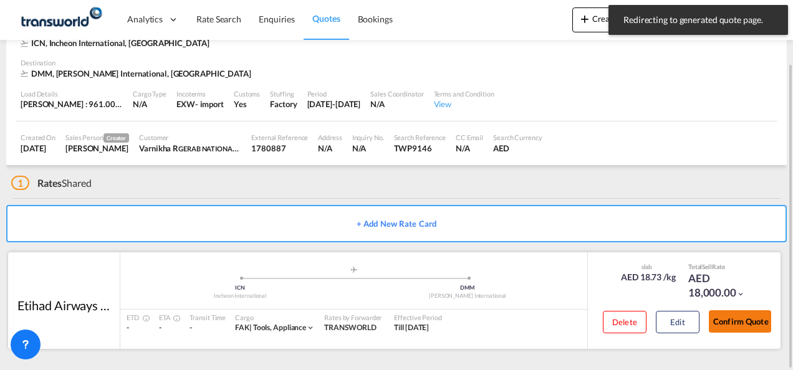
click at [734, 320] on button "Confirm Quote" at bounding box center [740, 321] width 62 height 22
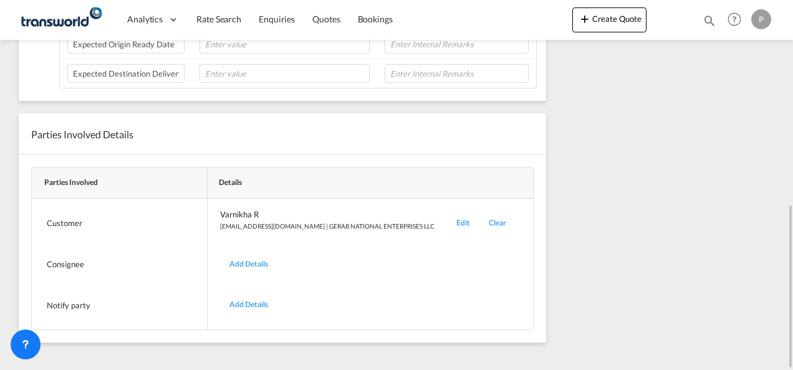
click at [447, 214] on div "Edit" at bounding box center [463, 223] width 32 height 29
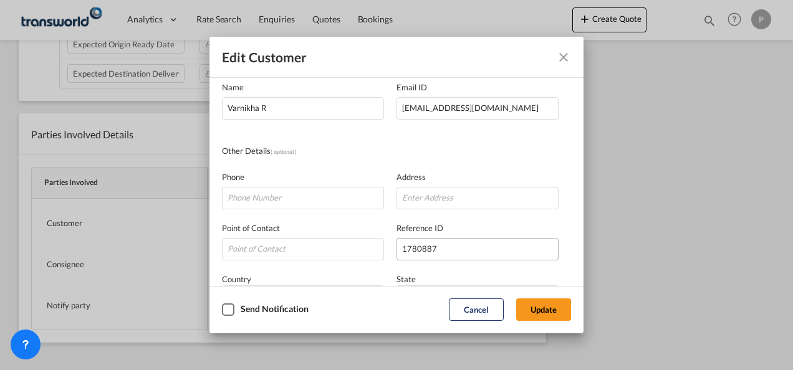
scroll to position [125, 0]
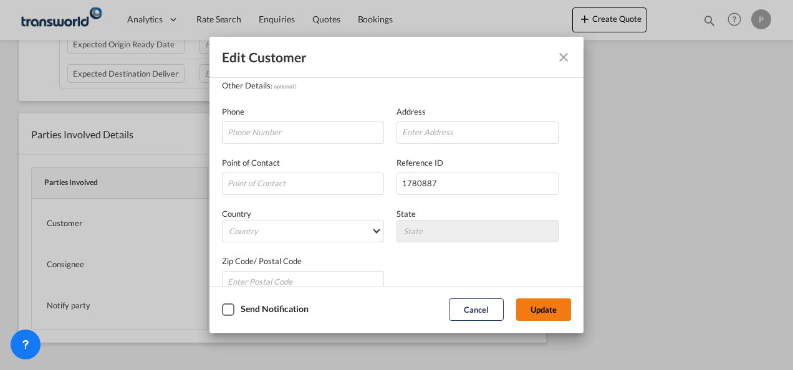
click at [540, 305] on button "Update" at bounding box center [543, 310] width 55 height 22
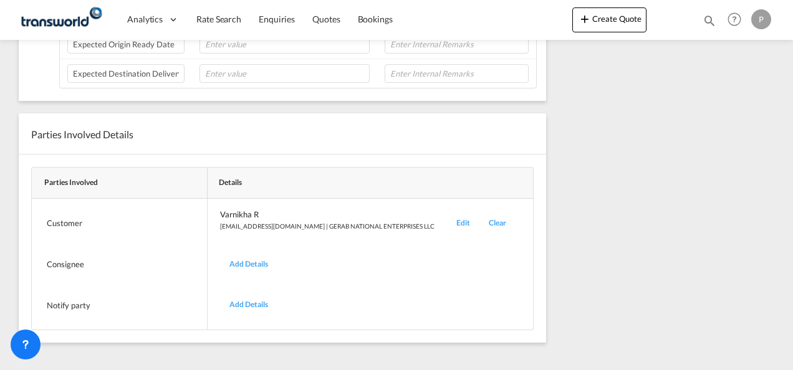
scroll to position [151, 0]
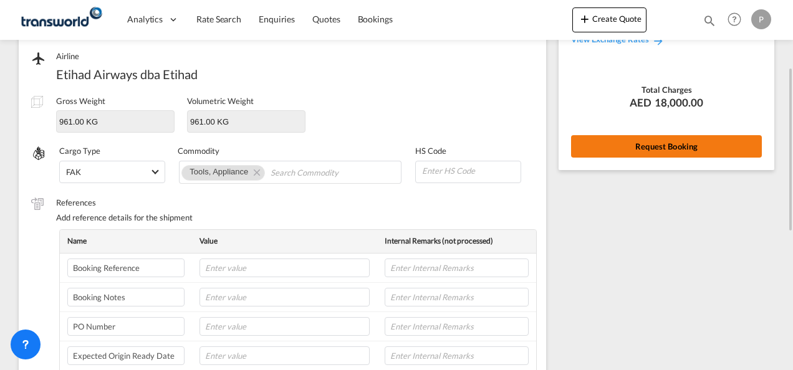
click at [651, 141] on button "Request Booking" at bounding box center [666, 146] width 191 height 22
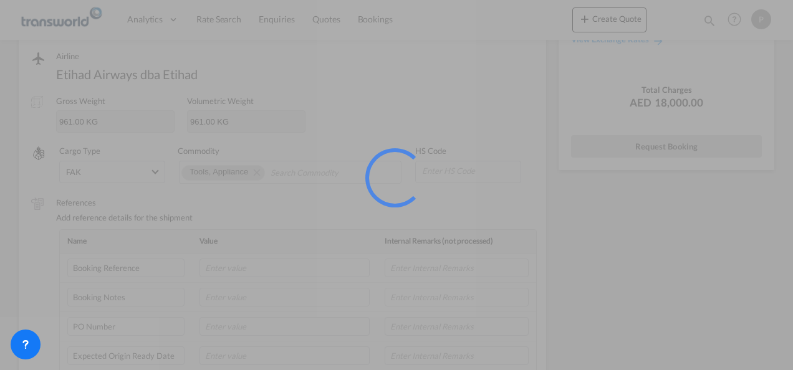
scroll to position [23, 0]
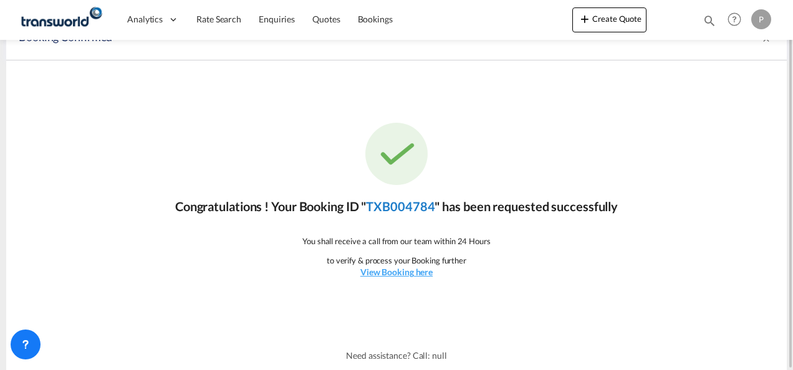
click at [401, 206] on link "TXB004784" at bounding box center [400, 206] width 69 height 15
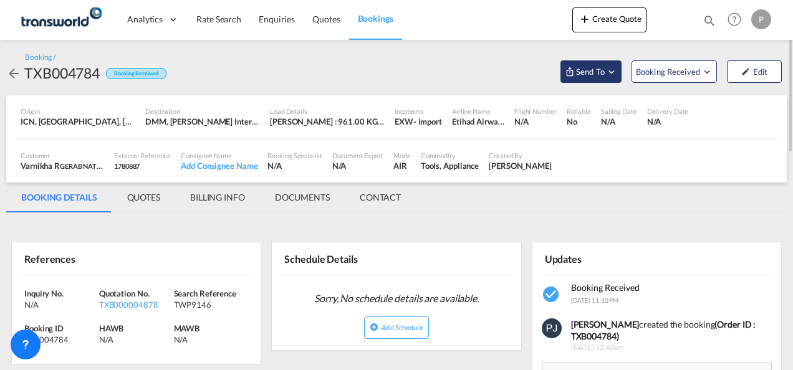
click at [612, 71] on md-icon "Open demo menu" at bounding box center [611, 71] width 11 height 11
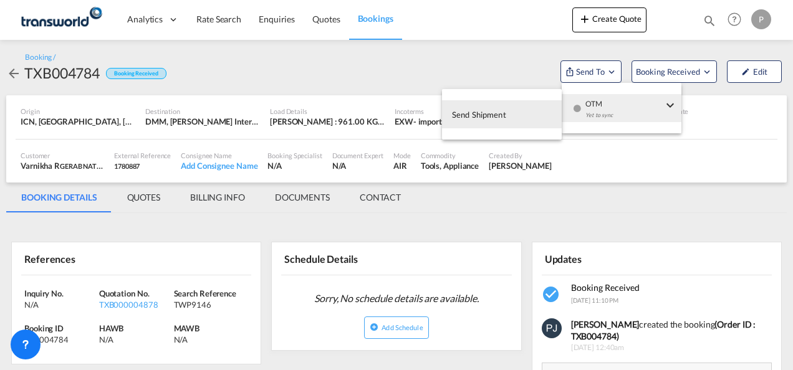
click at [499, 116] on span "Send Shipment" at bounding box center [479, 115] width 54 height 20
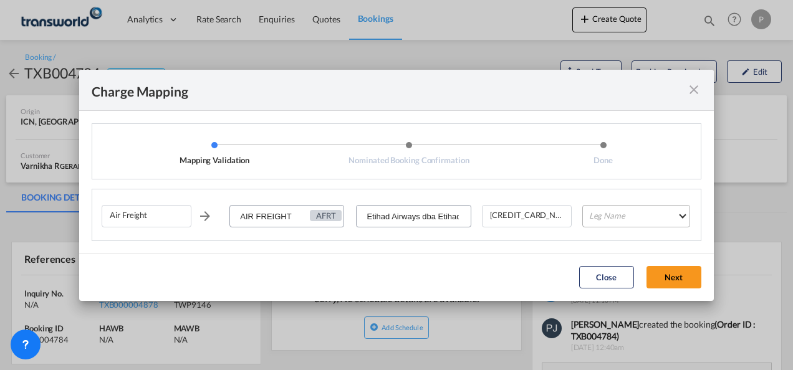
click at [632, 218] on md-select "Leg Name HANDLING ORIGIN HANDLING DESTINATION OTHERS TL PICK UP CUSTOMS ORIGIN …" at bounding box center [636, 216] width 108 height 22
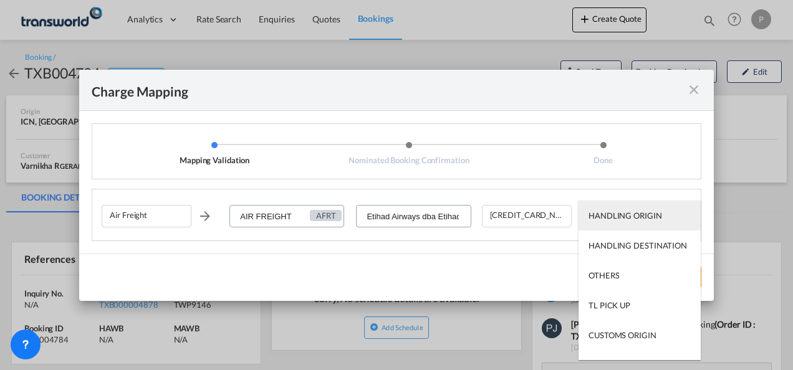
type md-option "HANDLING ORIGIN"
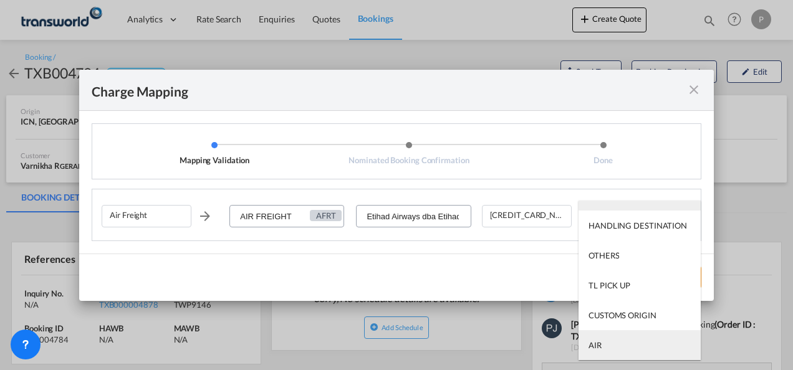
type md-option "AIR"
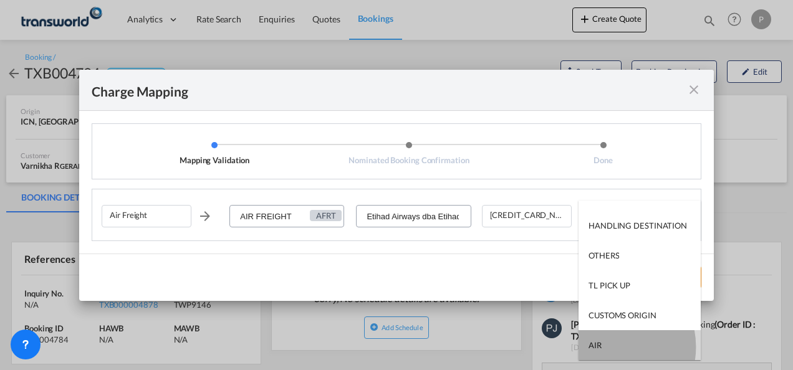
click at [607, 347] on md-option "AIR" at bounding box center [639, 345] width 122 height 30
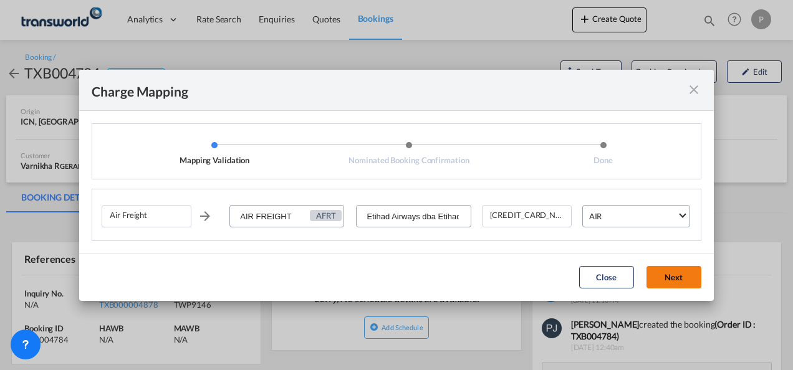
click at [662, 272] on button "Next" at bounding box center [673, 277] width 55 height 22
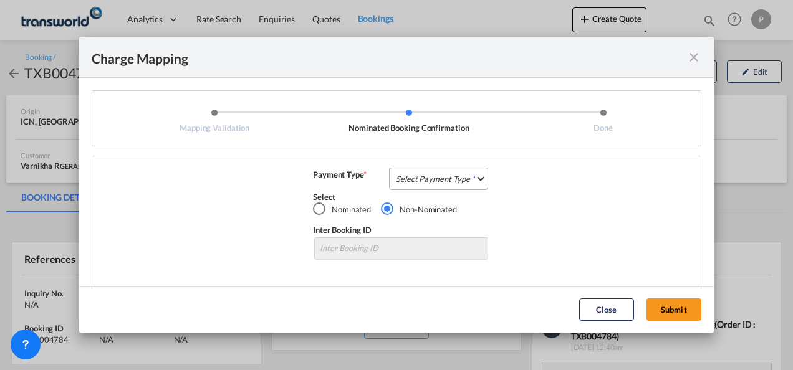
click at [424, 177] on md-select "Select Payment Type COLLECT PREPAID" at bounding box center [438, 179] width 99 height 22
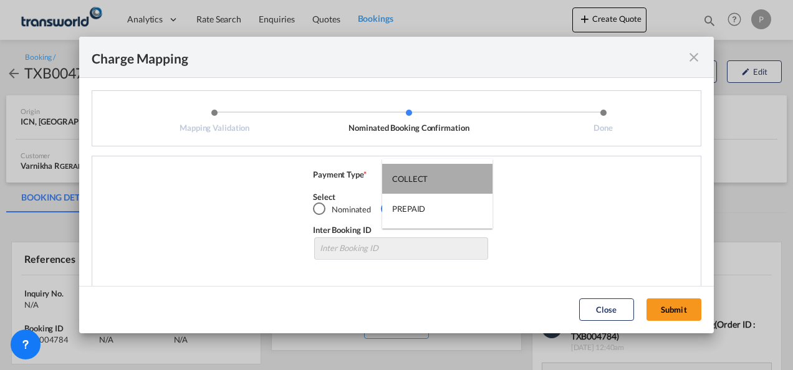
click at [419, 176] on div "COLLECT" at bounding box center [410, 178] width 36 height 11
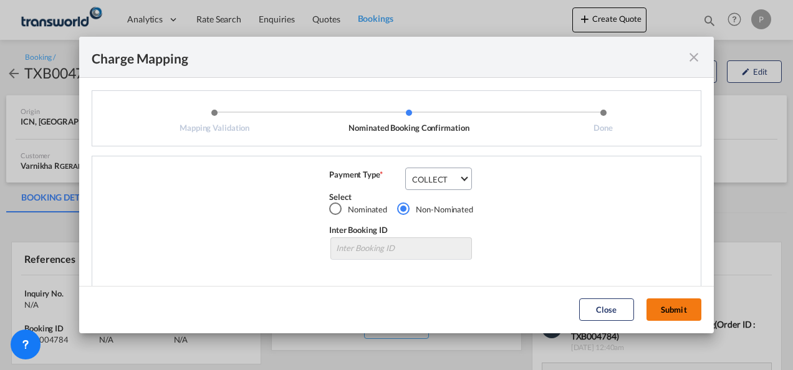
click at [672, 309] on button "Submit" at bounding box center [673, 310] width 55 height 22
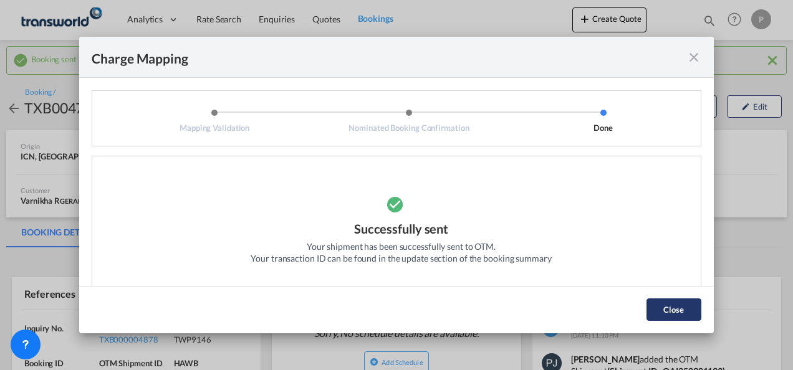
click at [676, 304] on button "Close" at bounding box center [673, 310] width 55 height 22
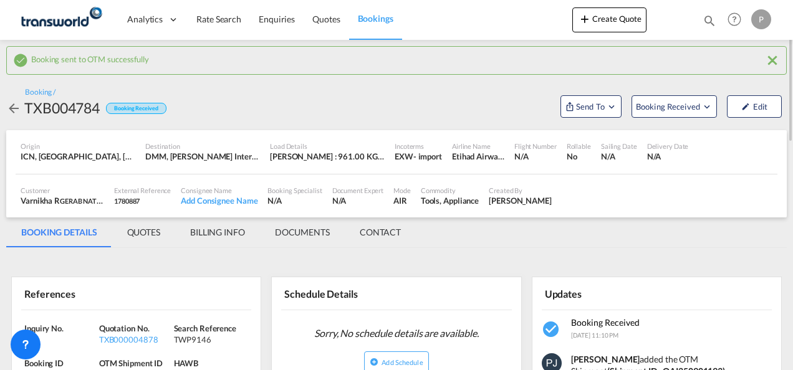
scroll to position [187, 0]
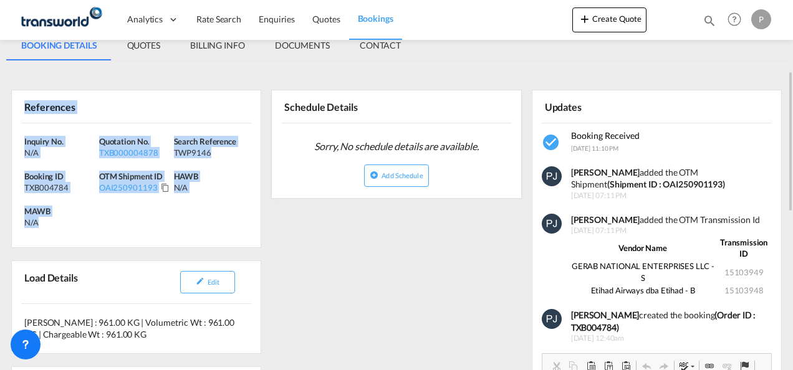
drag, startPoint x: 24, startPoint y: 106, endPoint x: 105, endPoint y: 218, distance: 138.0
click at [105, 218] on div "References Inquiry No. N/A Quotation No. TXB000004878 Search Reference TWP9146 …" at bounding box center [136, 169] width 250 height 158
copy div "References Inquiry No. N/A Quotation No. TXB000004878 Search Reference TWP9146 …"
